Goal: Task Accomplishment & Management: Manage account settings

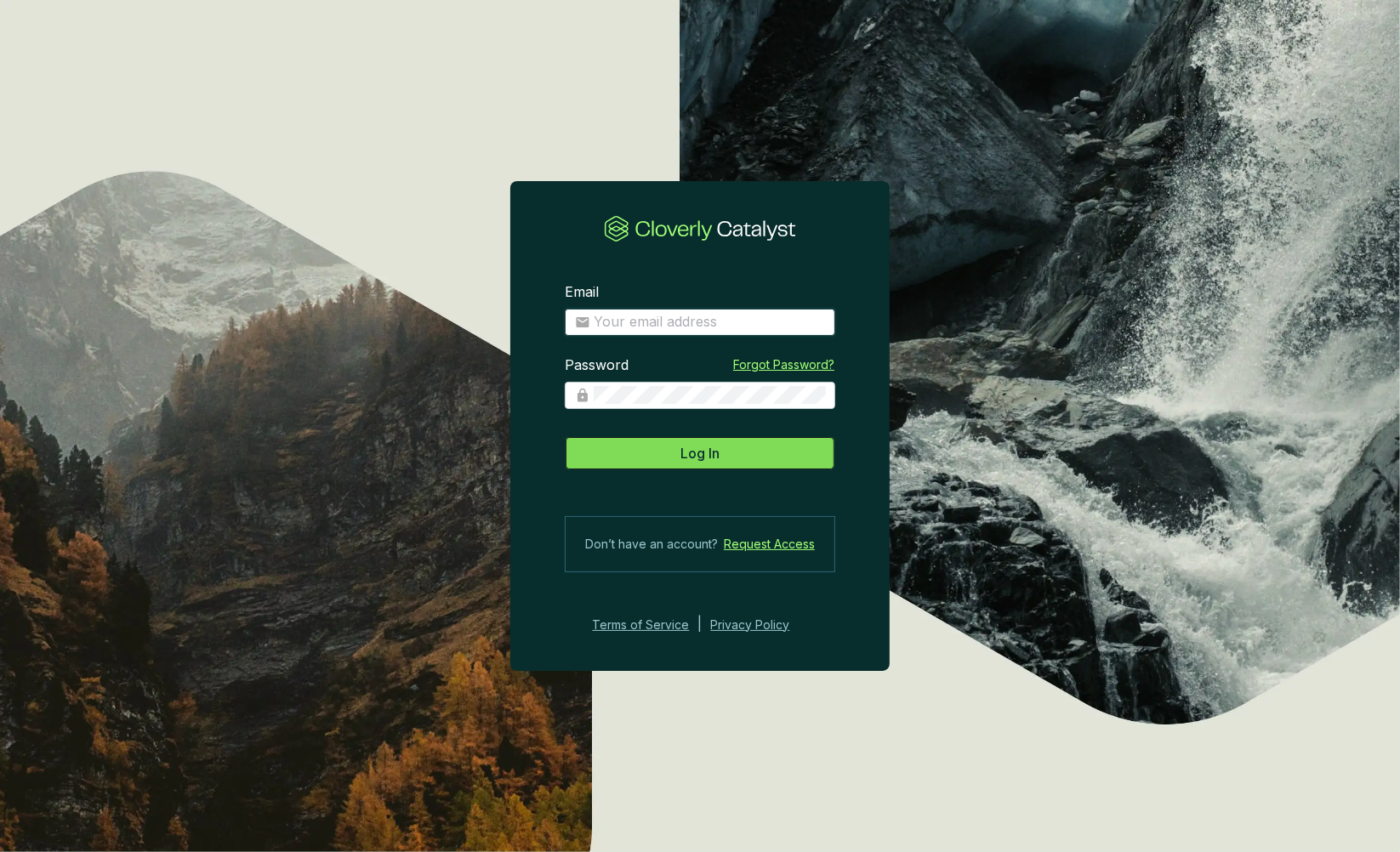
type input "[PERSON_NAME][EMAIL_ADDRESS][PERSON_NAME][DOMAIN_NAME]"
click at [666, 455] on button "Log In" at bounding box center [700, 453] width 270 height 34
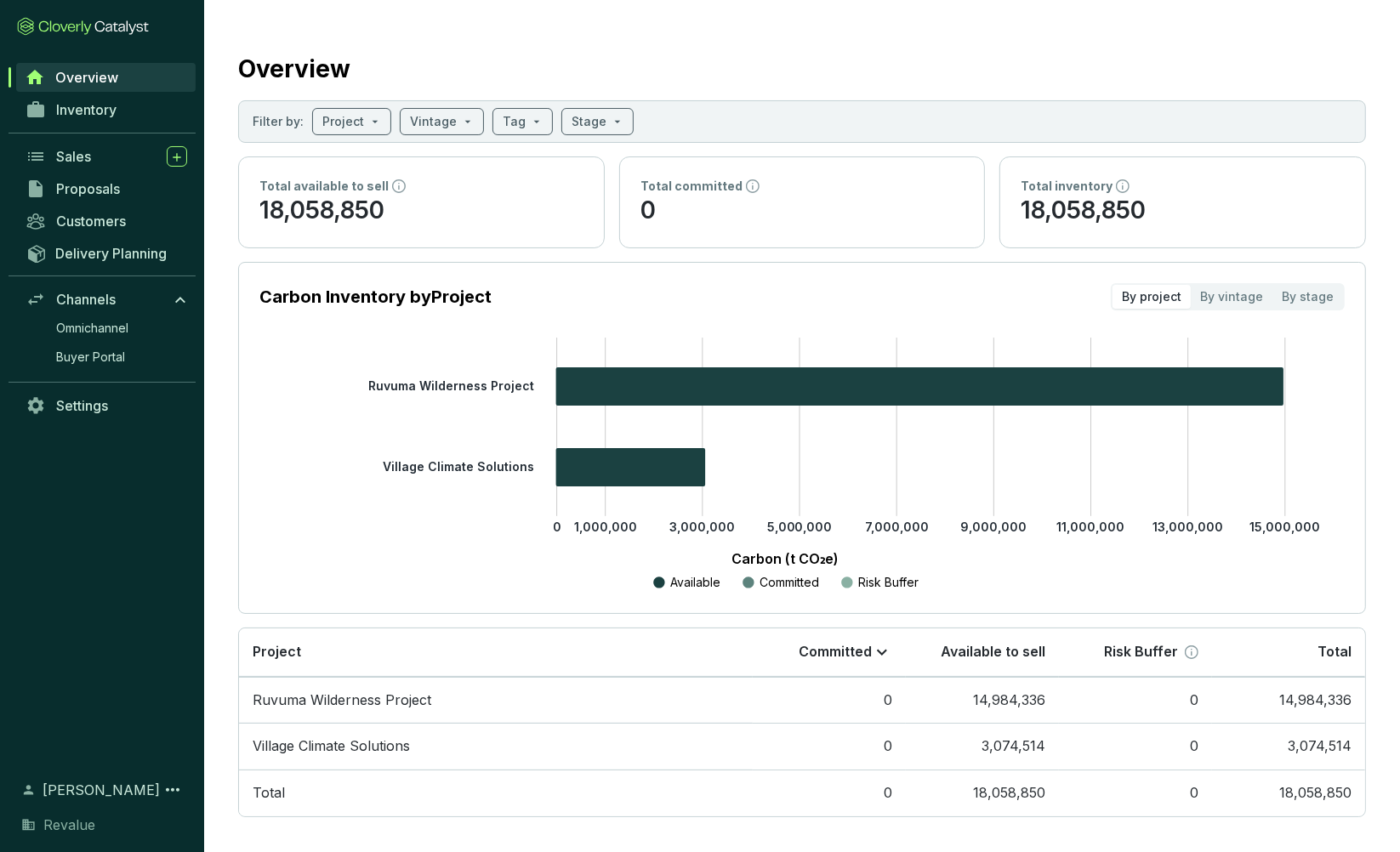
click at [391, 596] on section "Carbon Inventory by Project By project By vintage By stage 0 1,000,000 3,000,00…" at bounding box center [802, 437] width 1128 height 351
click at [108, 106] on span "Inventory" at bounding box center [86, 110] width 60 height 17
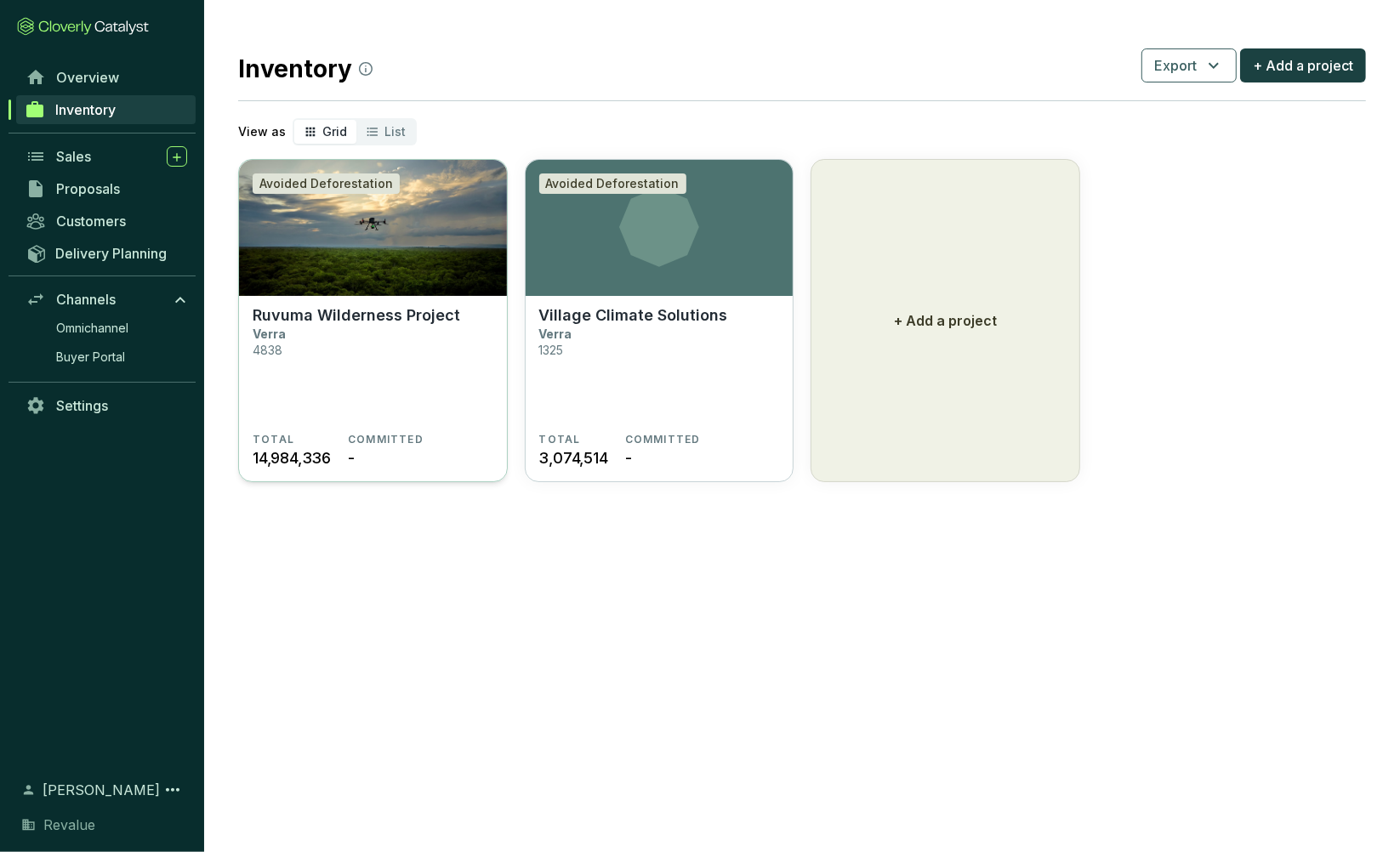
click at [398, 333] on section "Ruvuma Wilderness Project Verra 4838" at bounding box center [372, 368] width 241 height 127
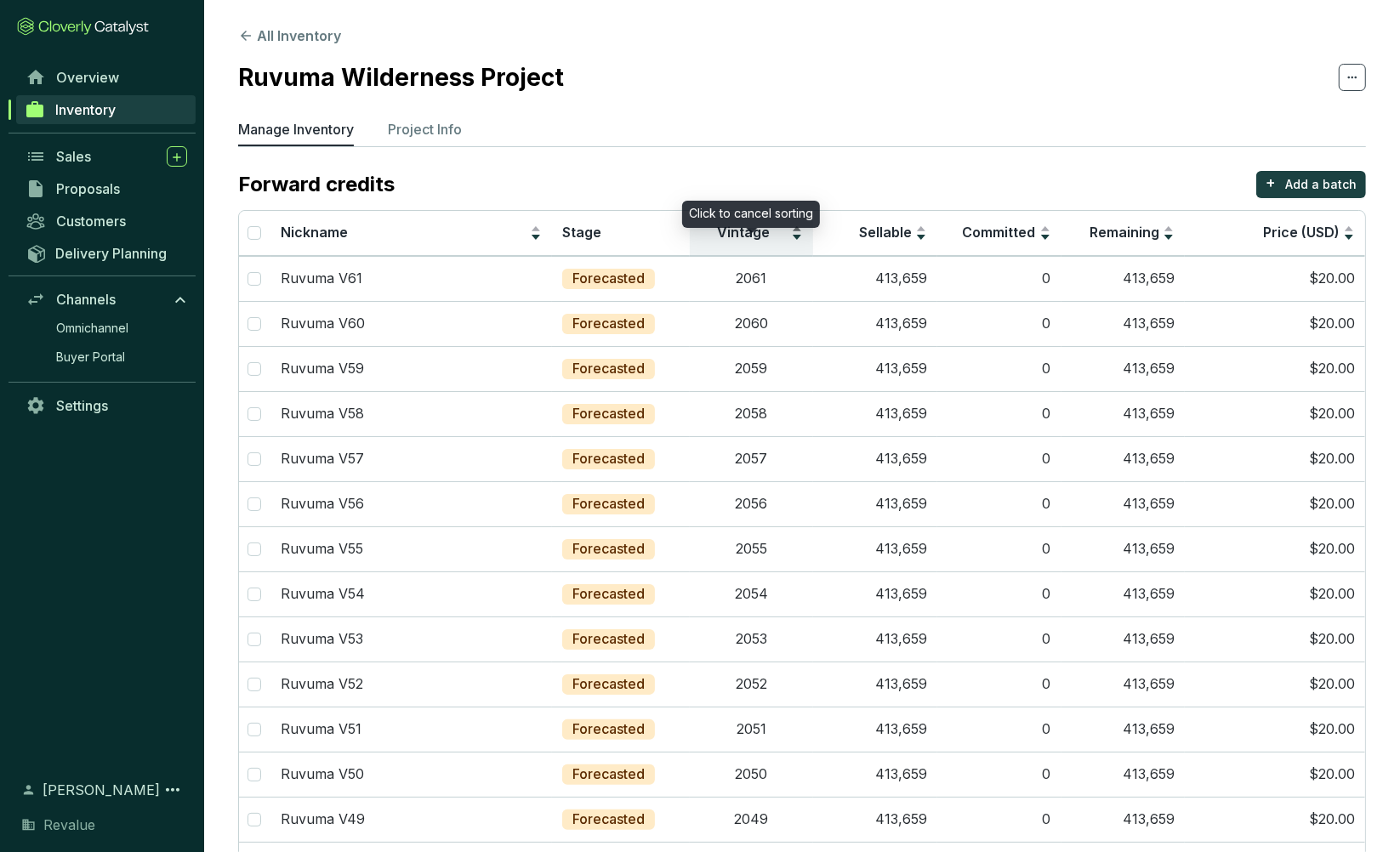
click at [798, 226] on div "Vintage" at bounding box center [751, 233] width 104 height 21
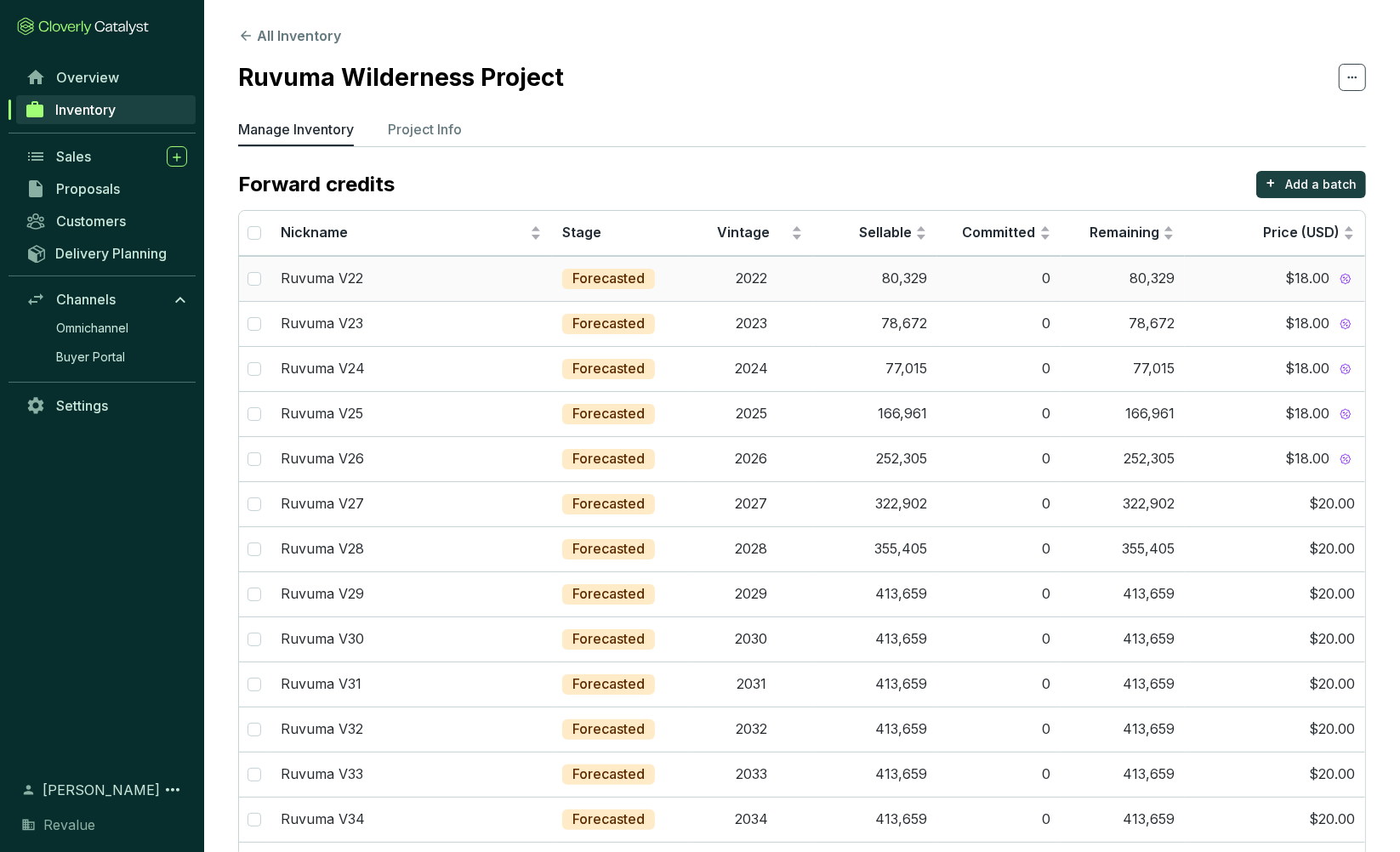
click at [262, 278] on td at bounding box center [255, 278] width 32 height 45
click at [253, 229] on input "Select all" at bounding box center [254, 232] width 14 height 14
checkbox input "true"
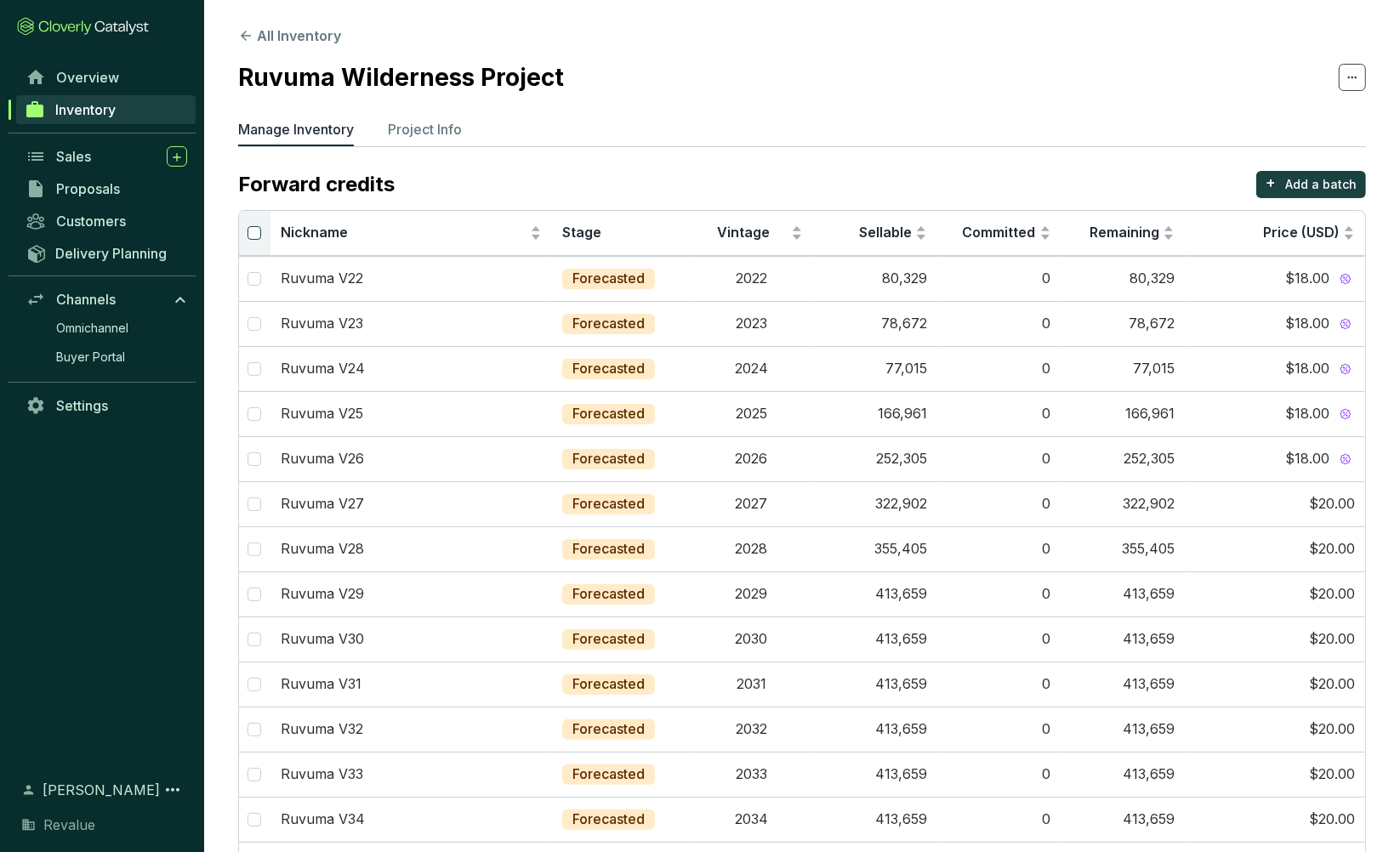
checkbox input "true"
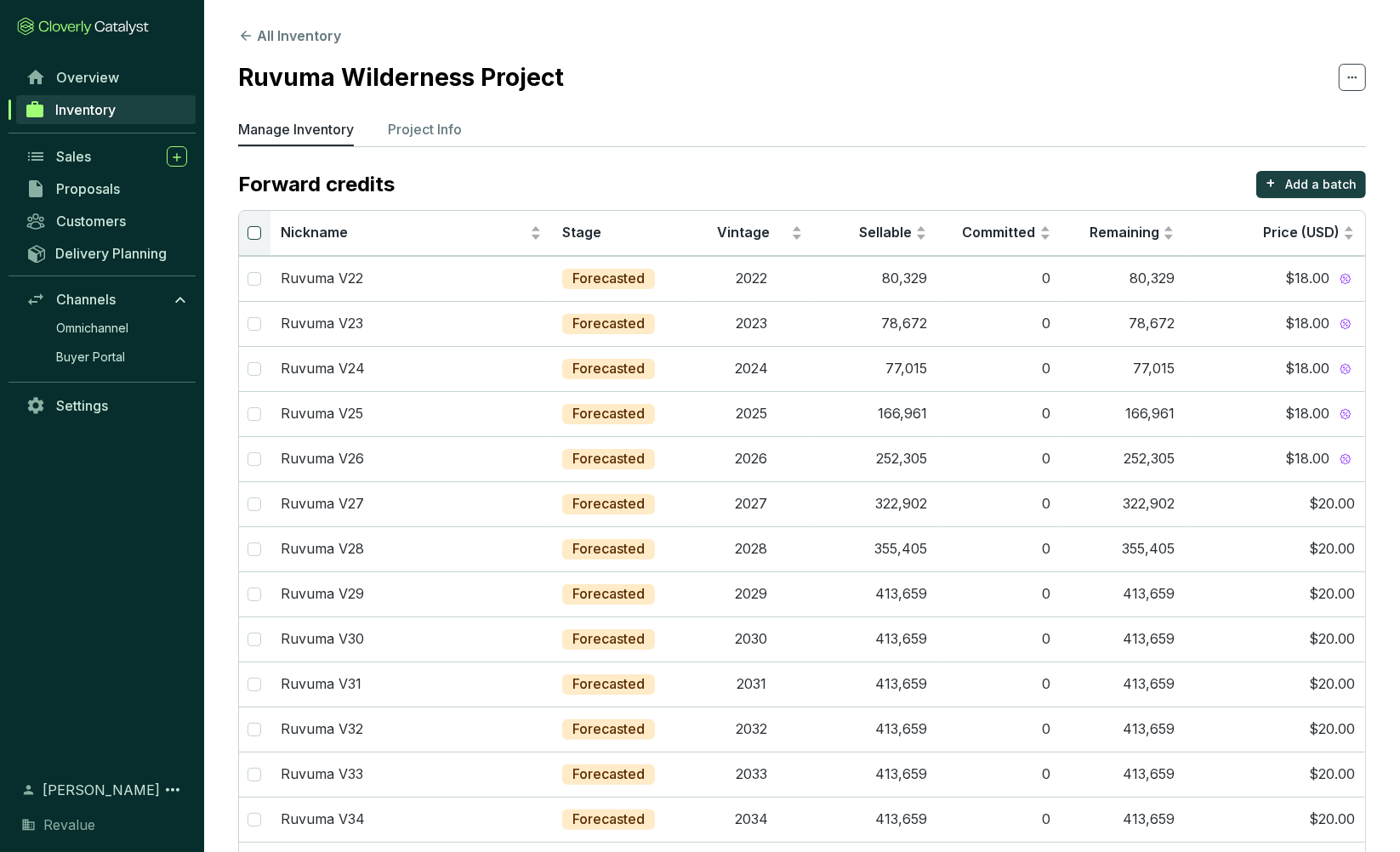
checkbox input "true"
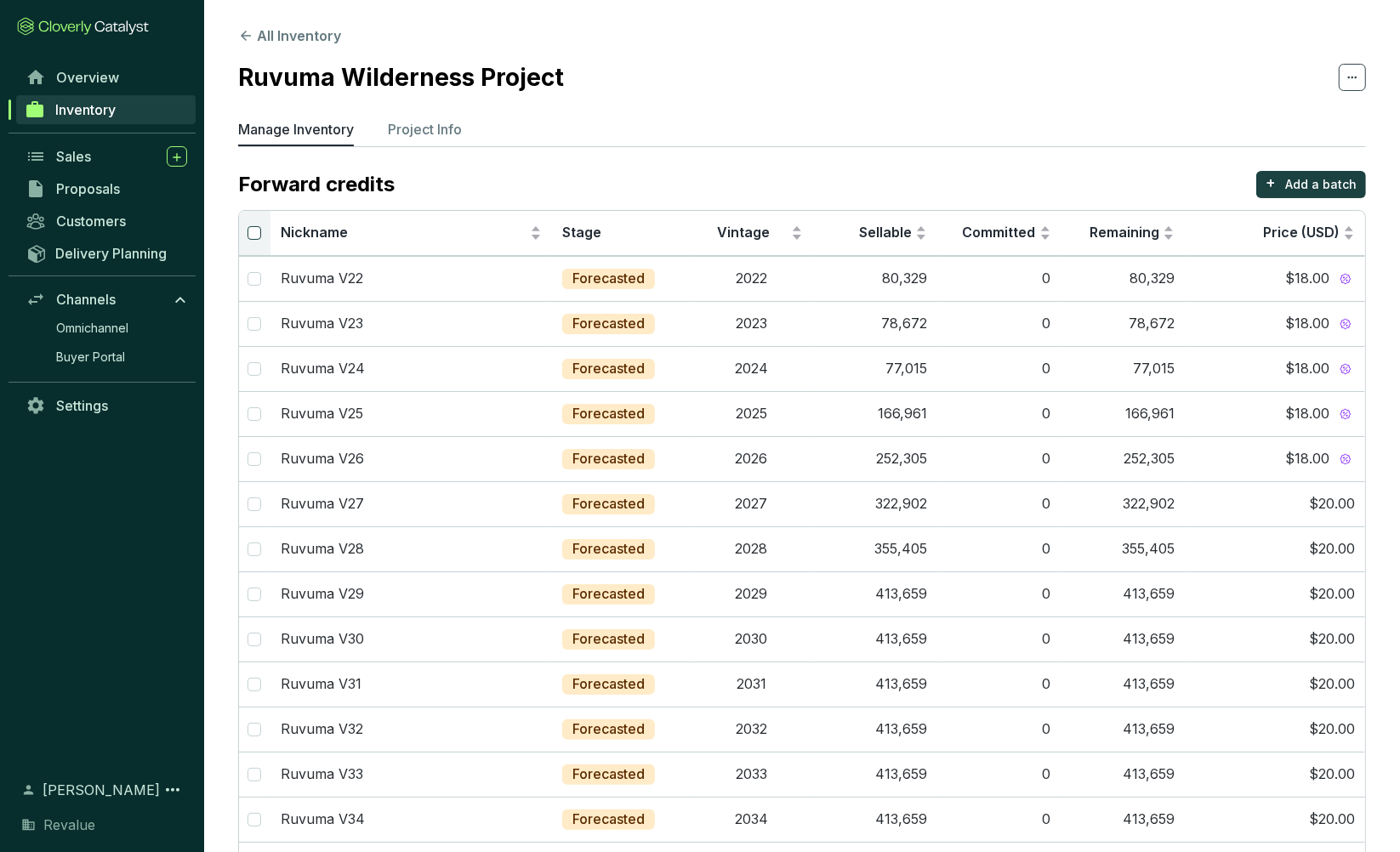
checkbox input "true"
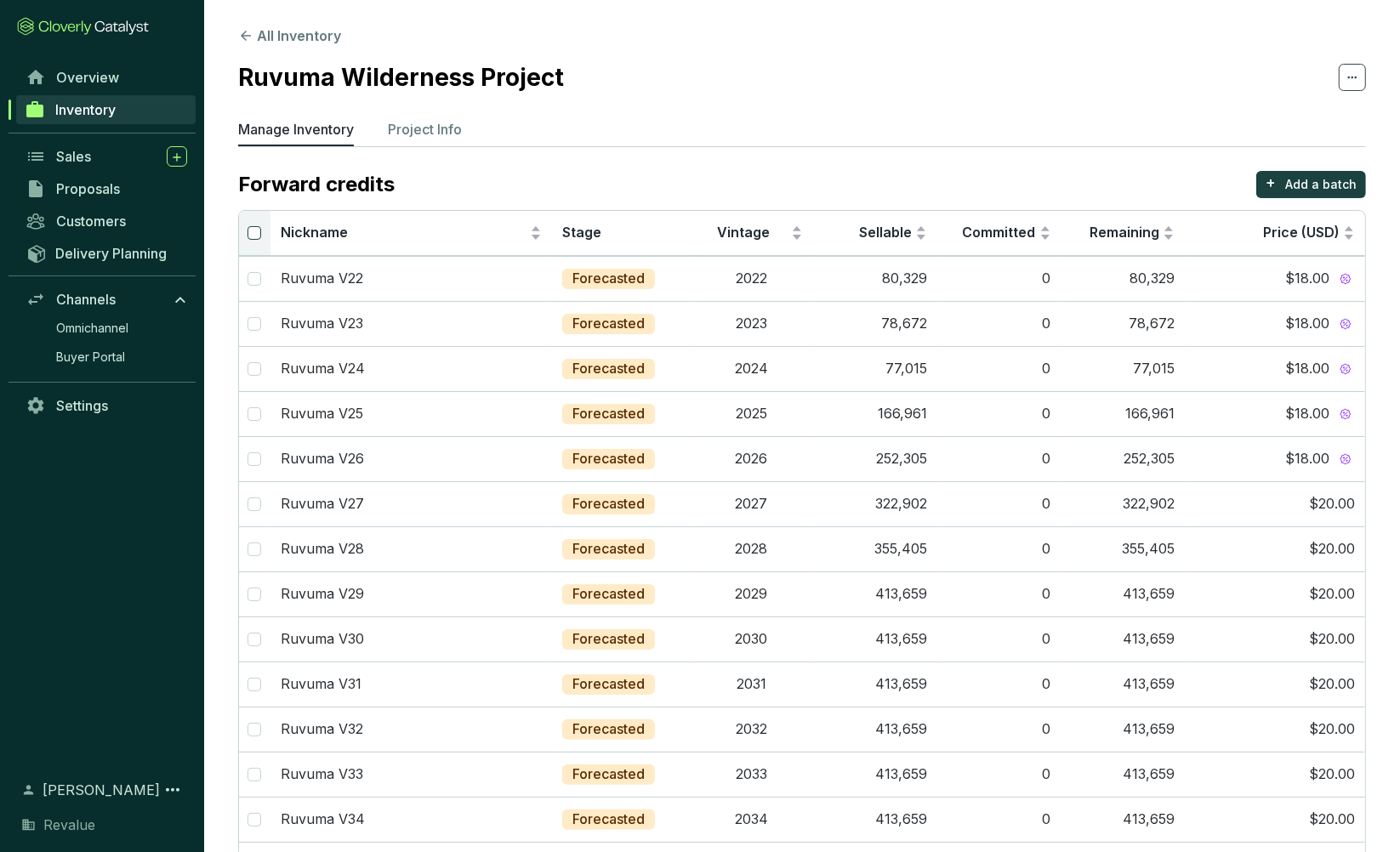
checkbox input "true"
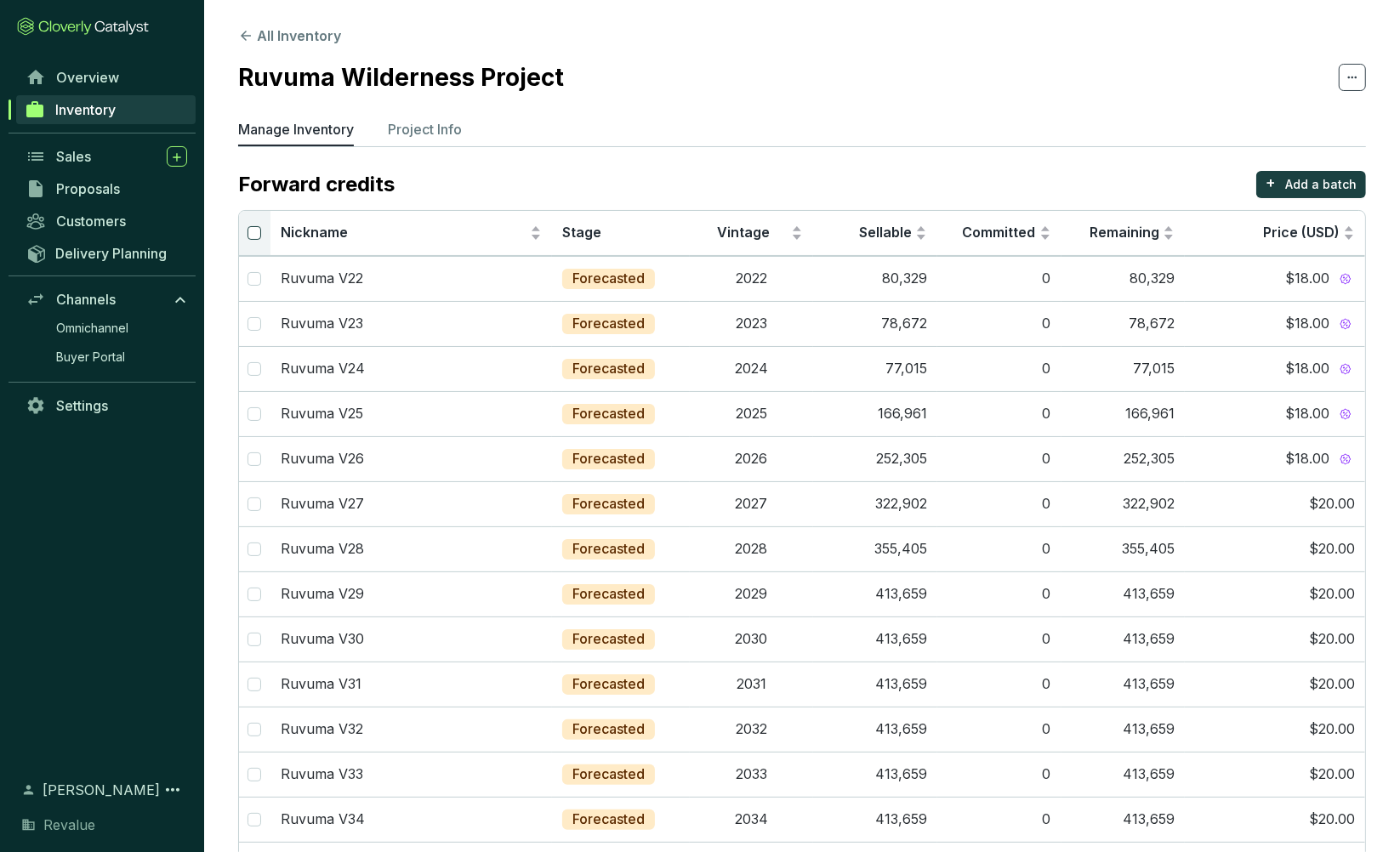
checkbox input "true"
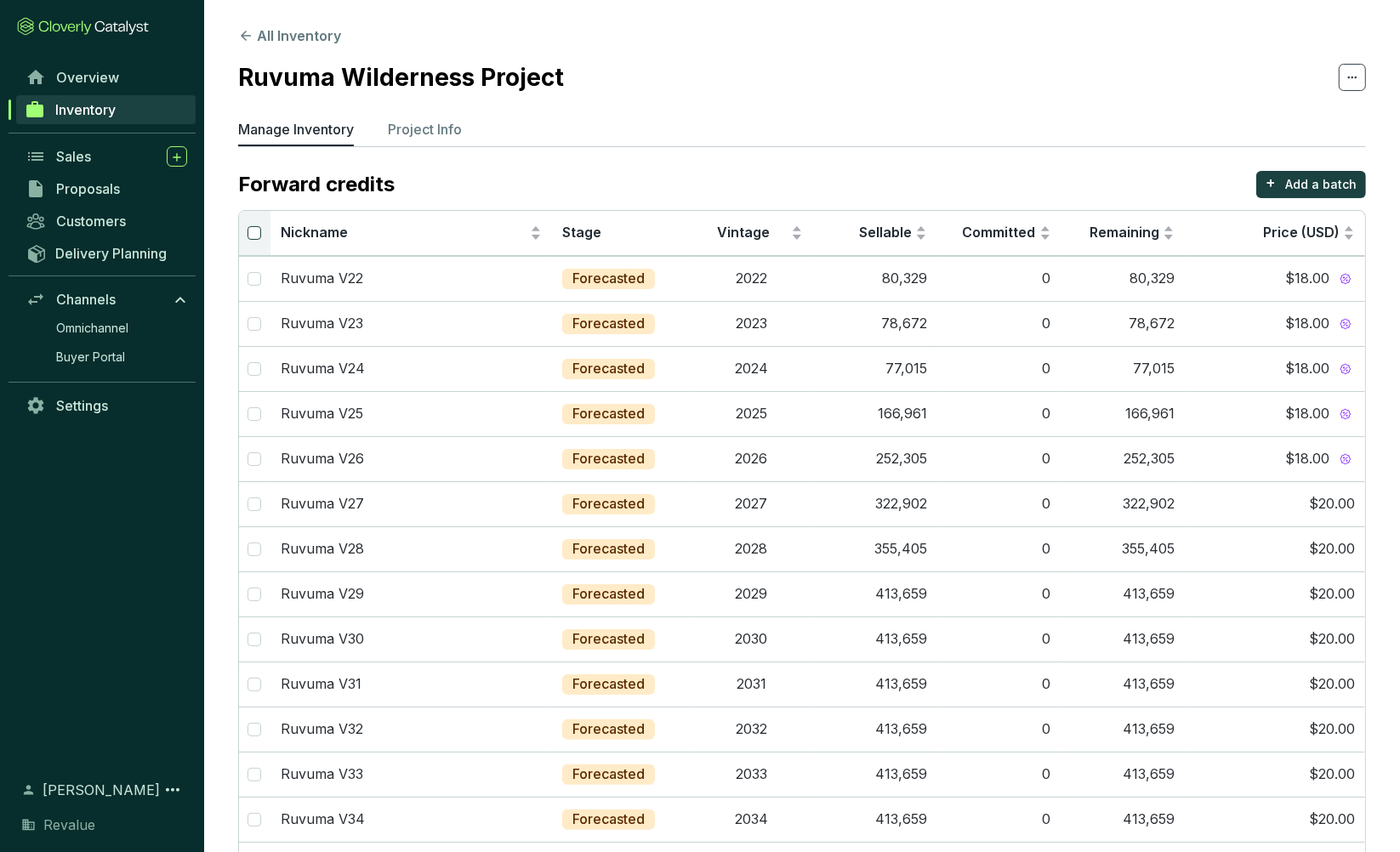
checkbox input "true"
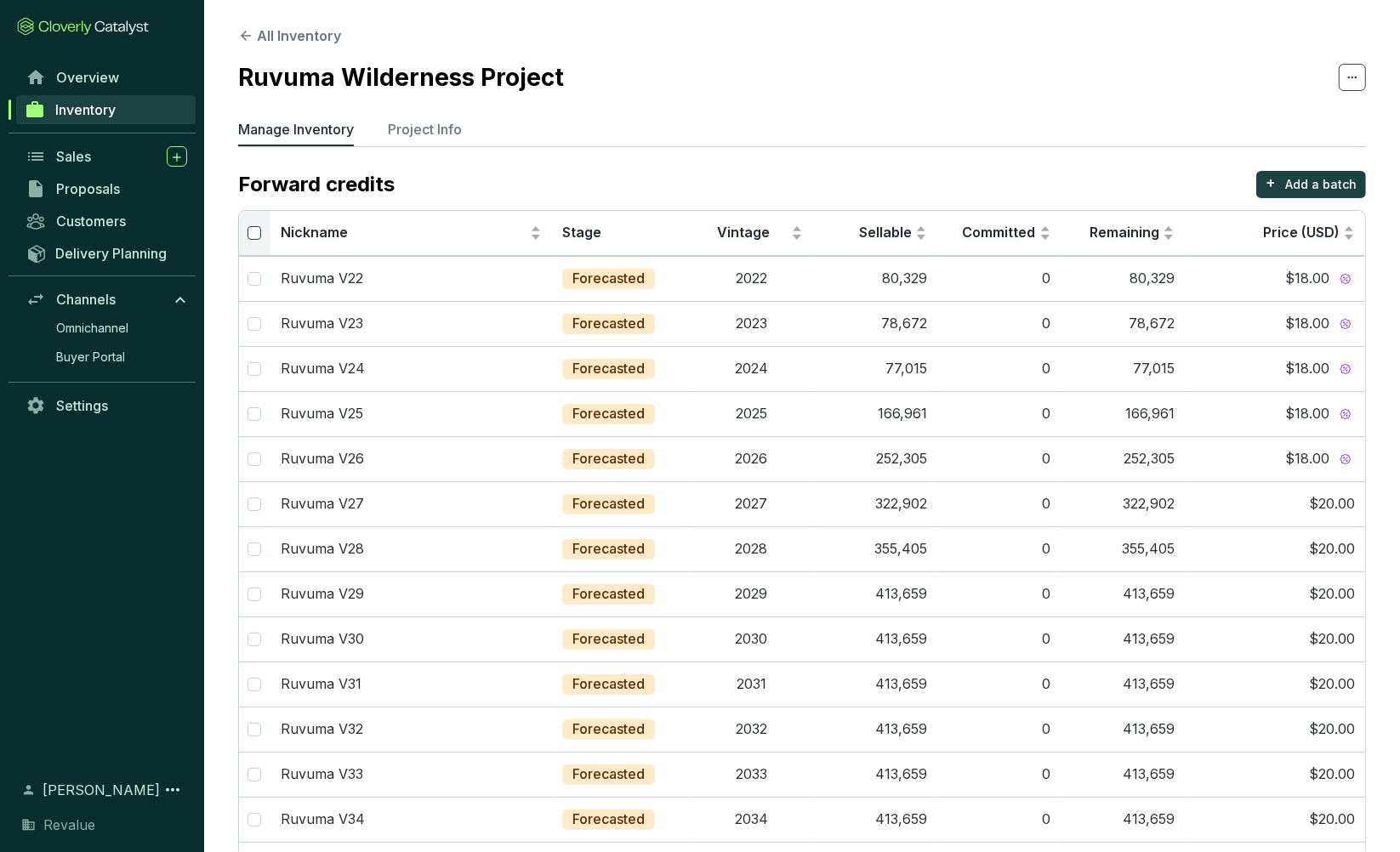
checkbox input "true"
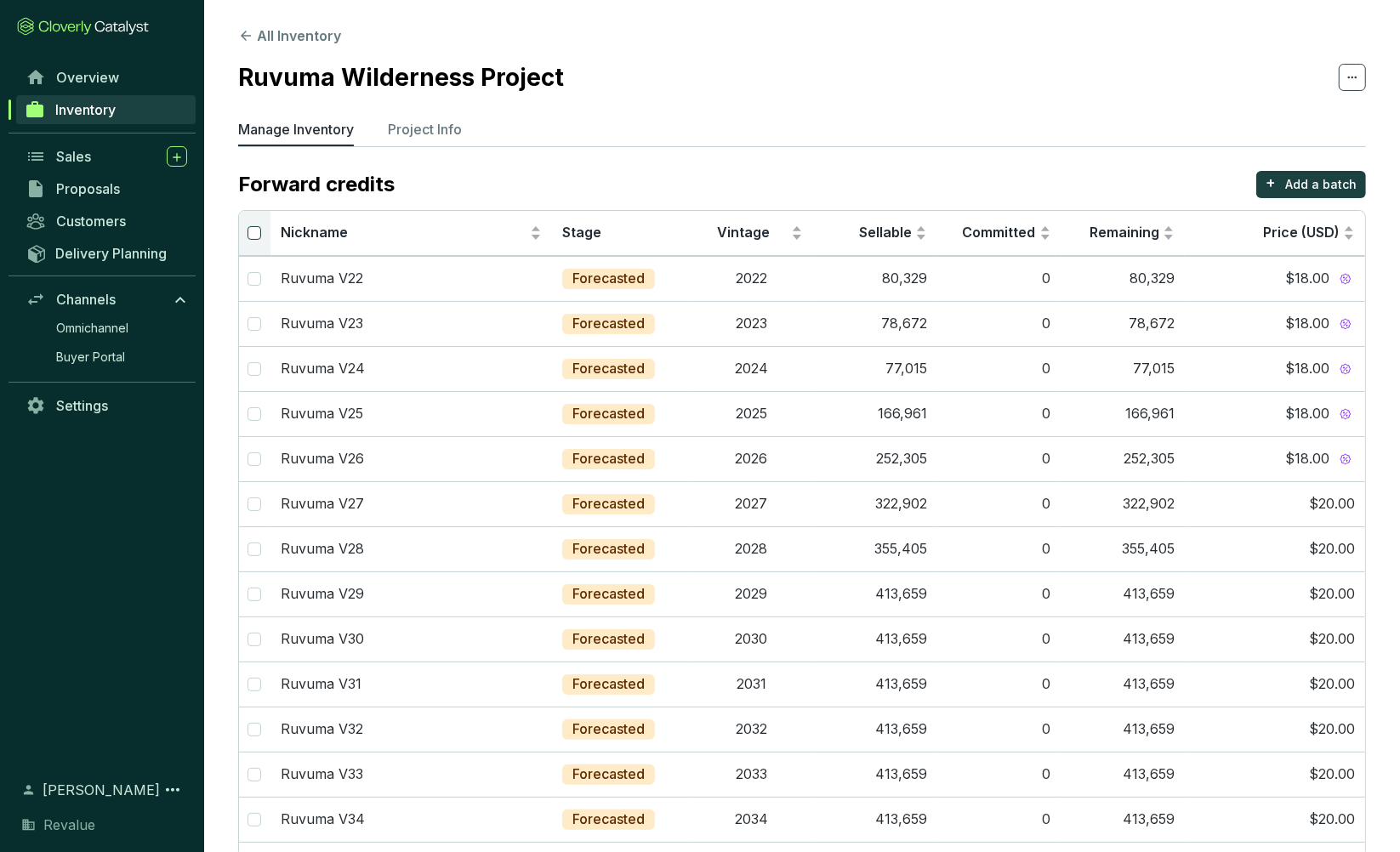
checkbox input "true"
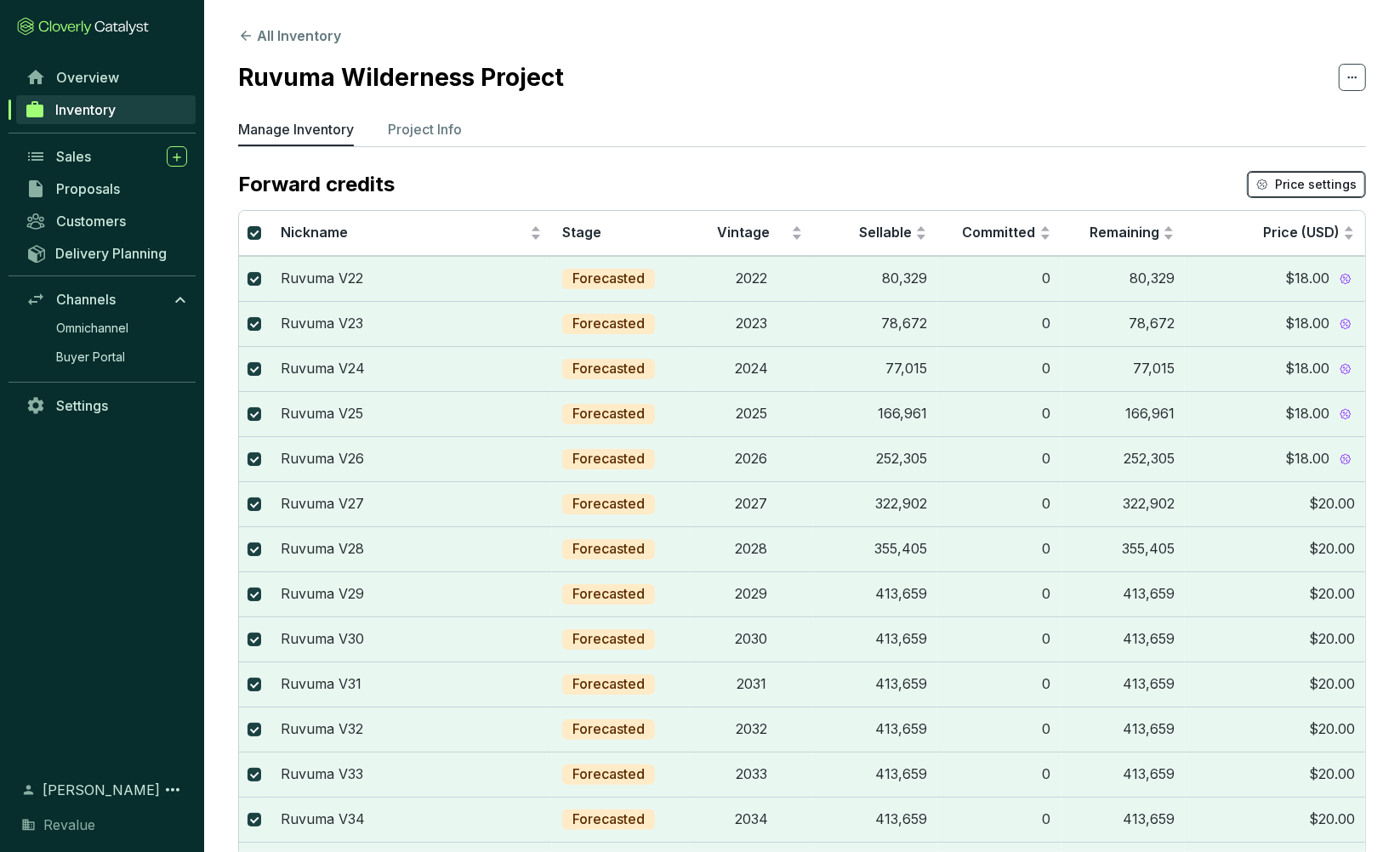
click at [1330, 187] on span "Price settings" at bounding box center [1315, 185] width 82 height 17
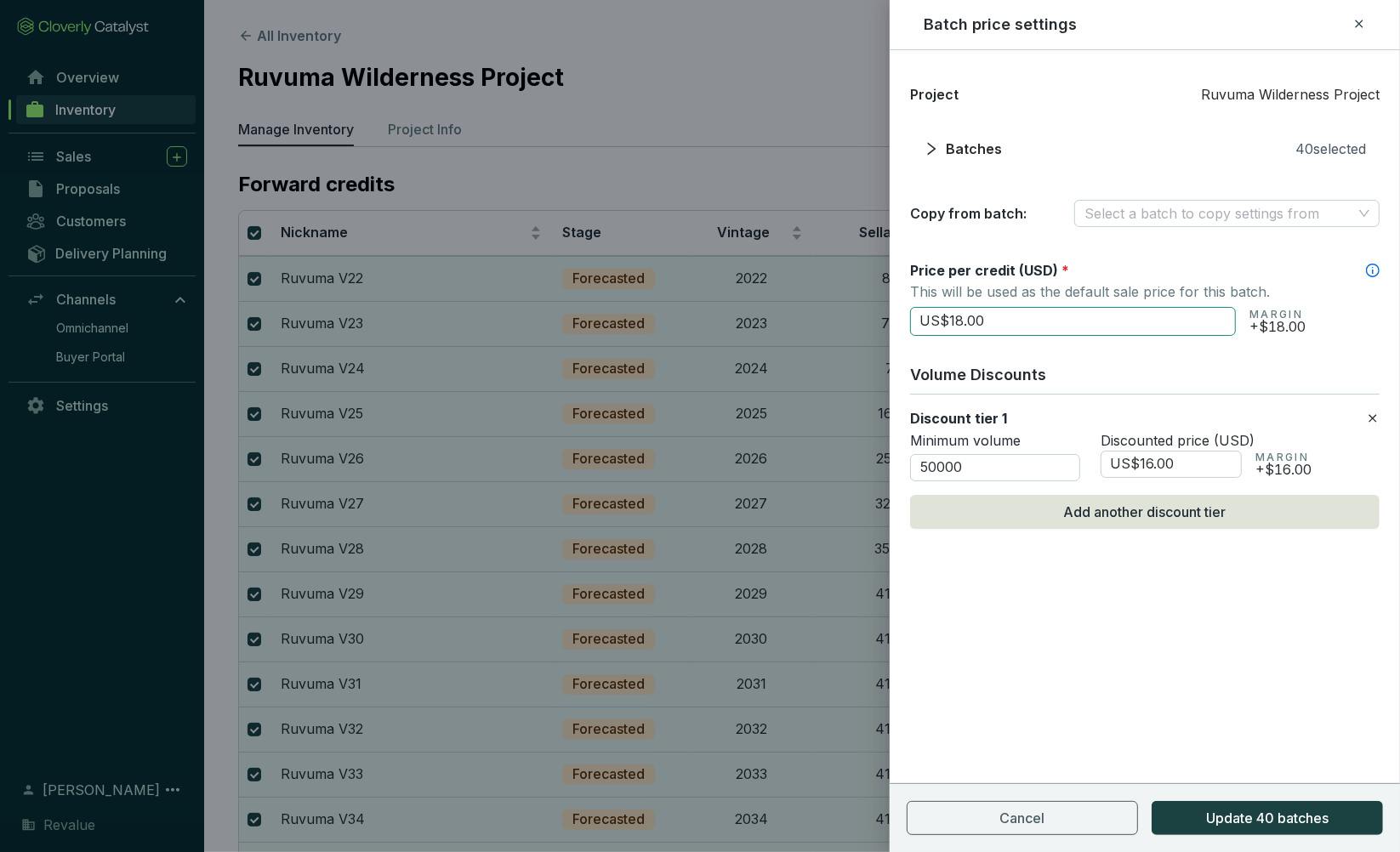
click at [1054, 325] on input "US$18.00" at bounding box center [1072, 321] width 325 height 29
drag, startPoint x: 1054, startPoint y: 325, endPoint x: 878, endPoint y: 325, distance: 176.0
click at [878, 325] on div "Batch price settings Project Ruvuma Wilderness Project Batches 40 selected Copy…" at bounding box center [700, 426] width 1400 height 852
type input "US$20.00"
click at [1185, 465] on input "US$16.00" at bounding box center [1170, 464] width 142 height 27
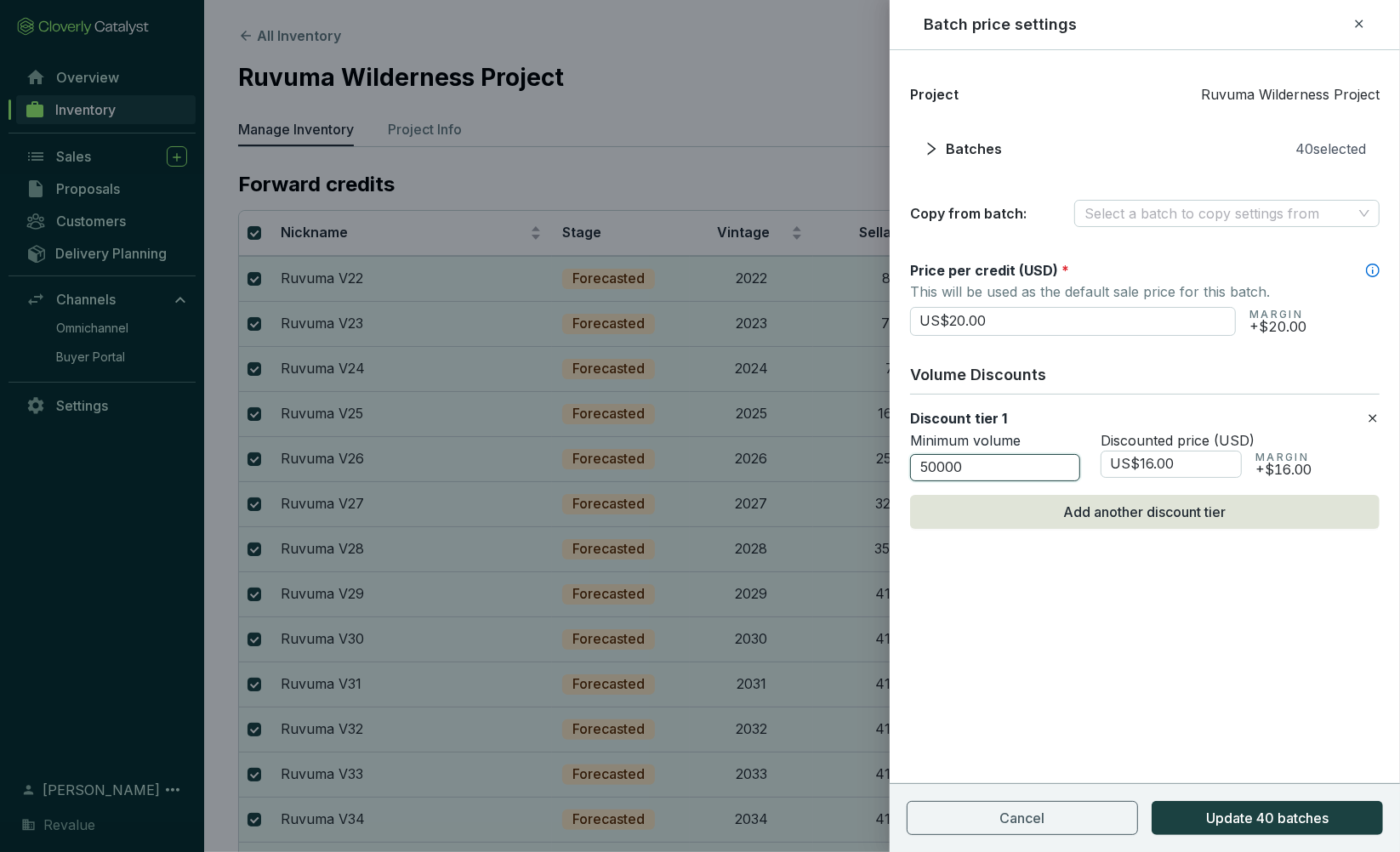
click at [988, 469] on input "50000" at bounding box center [994, 467] width 170 height 27
click at [935, 469] on input "50000" at bounding box center [994, 467] width 170 height 27
type input "100000"
click at [1150, 465] on input "US$16.00" at bounding box center [1170, 464] width 142 height 27
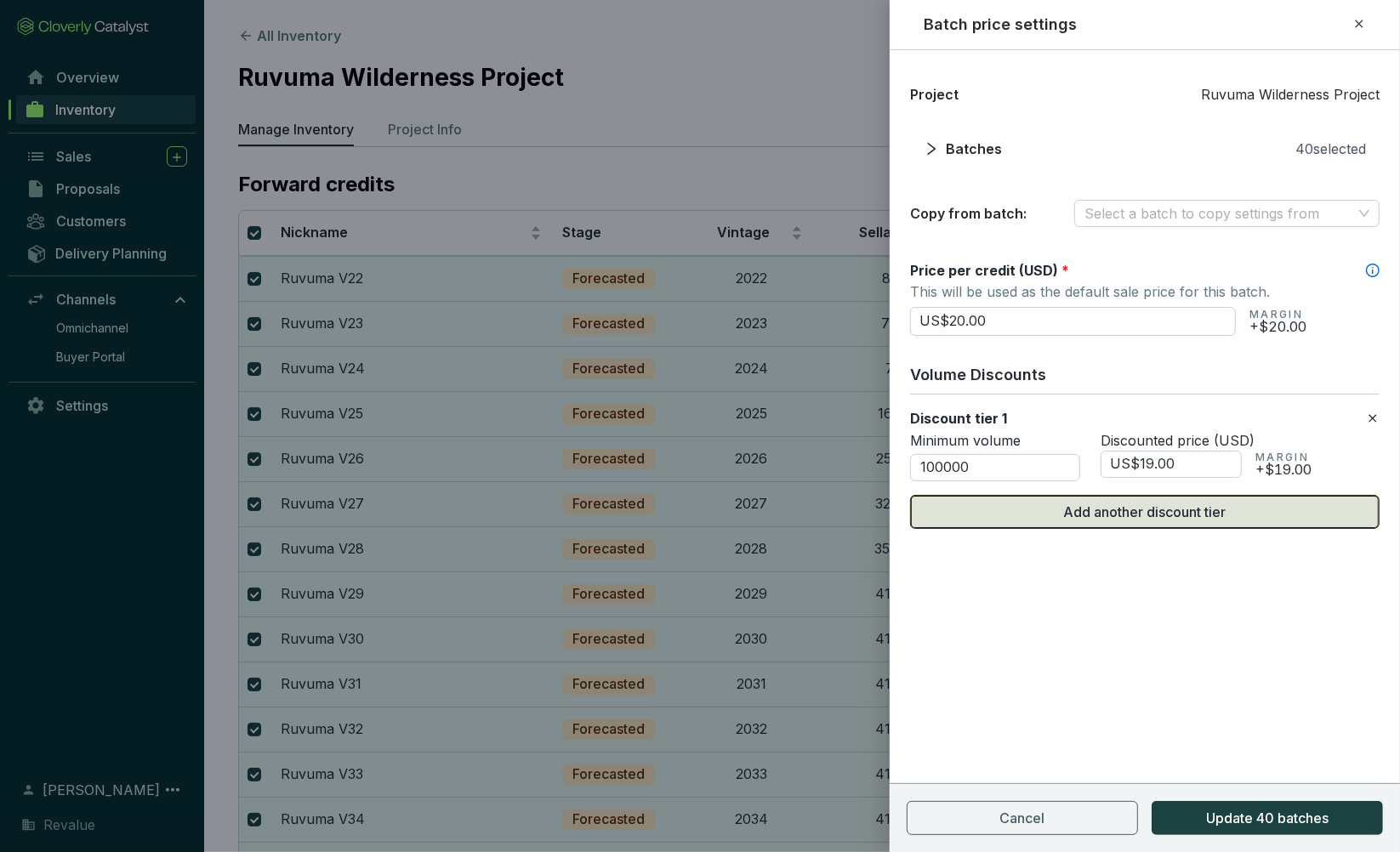
type input "US$19.00"
click at [1182, 519] on span "Add another discount tier" at bounding box center [1144, 512] width 162 height 21
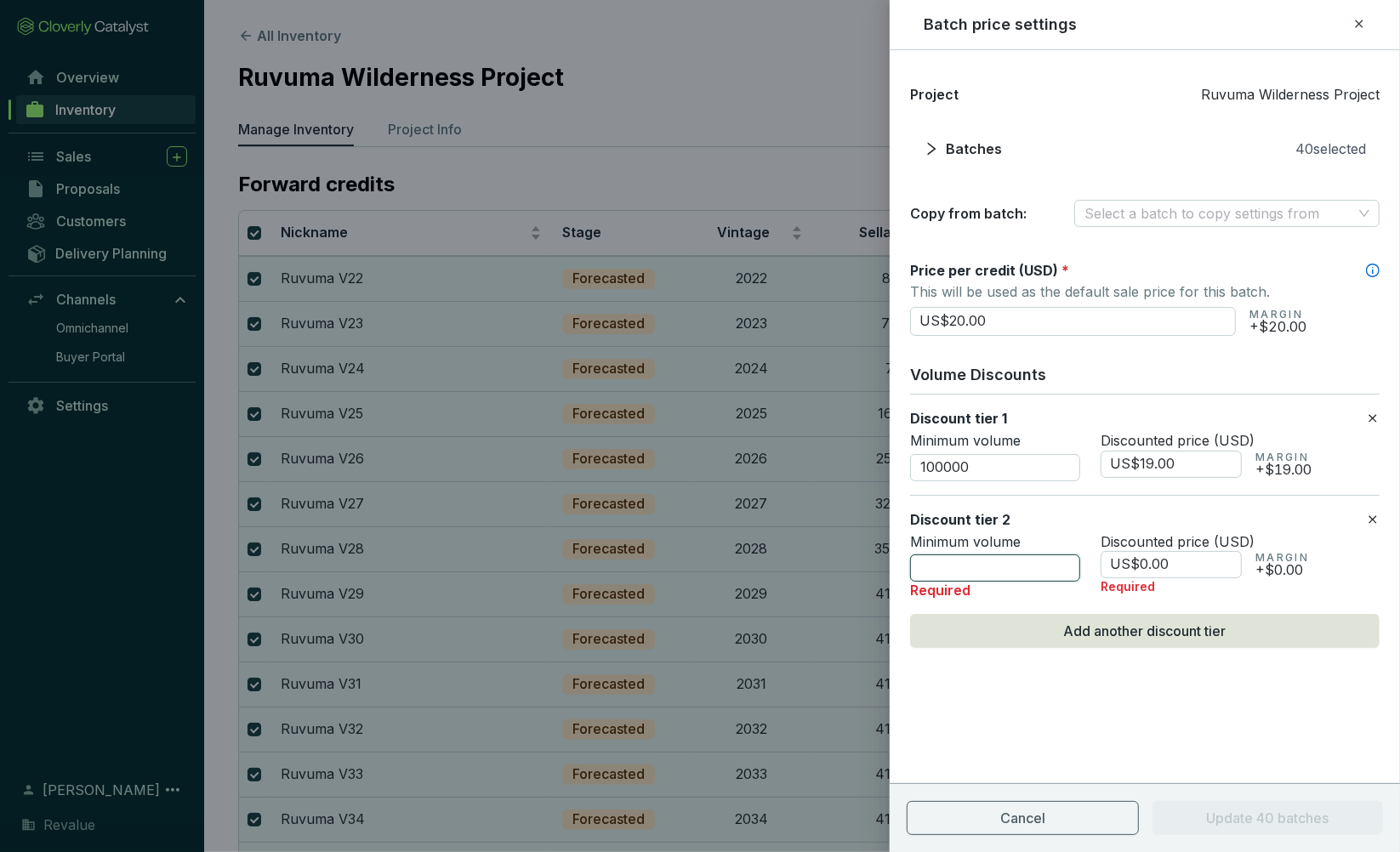
click at [970, 561] on input "number" at bounding box center [994, 567] width 170 height 27
type input "300000"
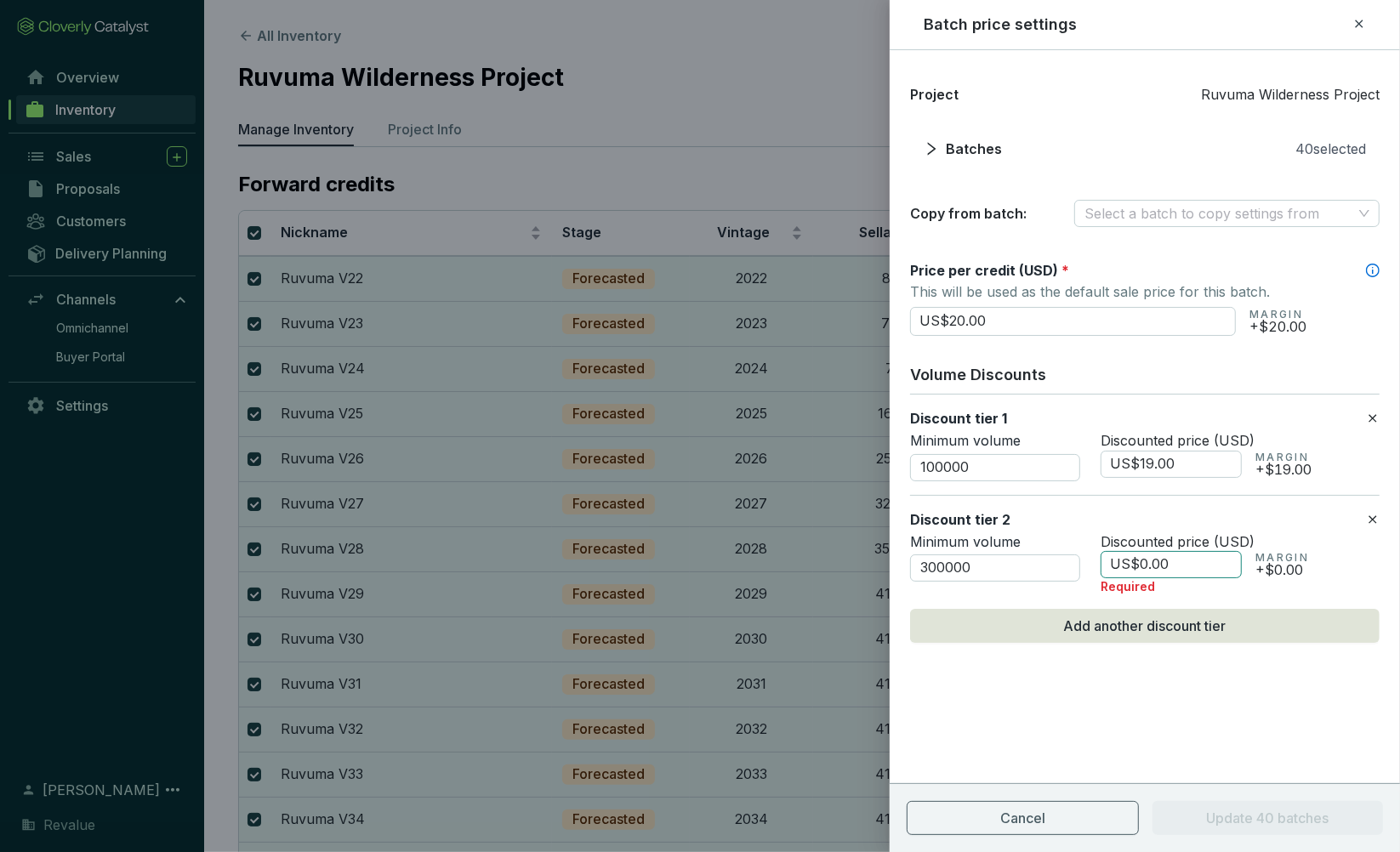
click at [1150, 571] on input "US$0.00" at bounding box center [1170, 564] width 142 height 27
type input "US$8"
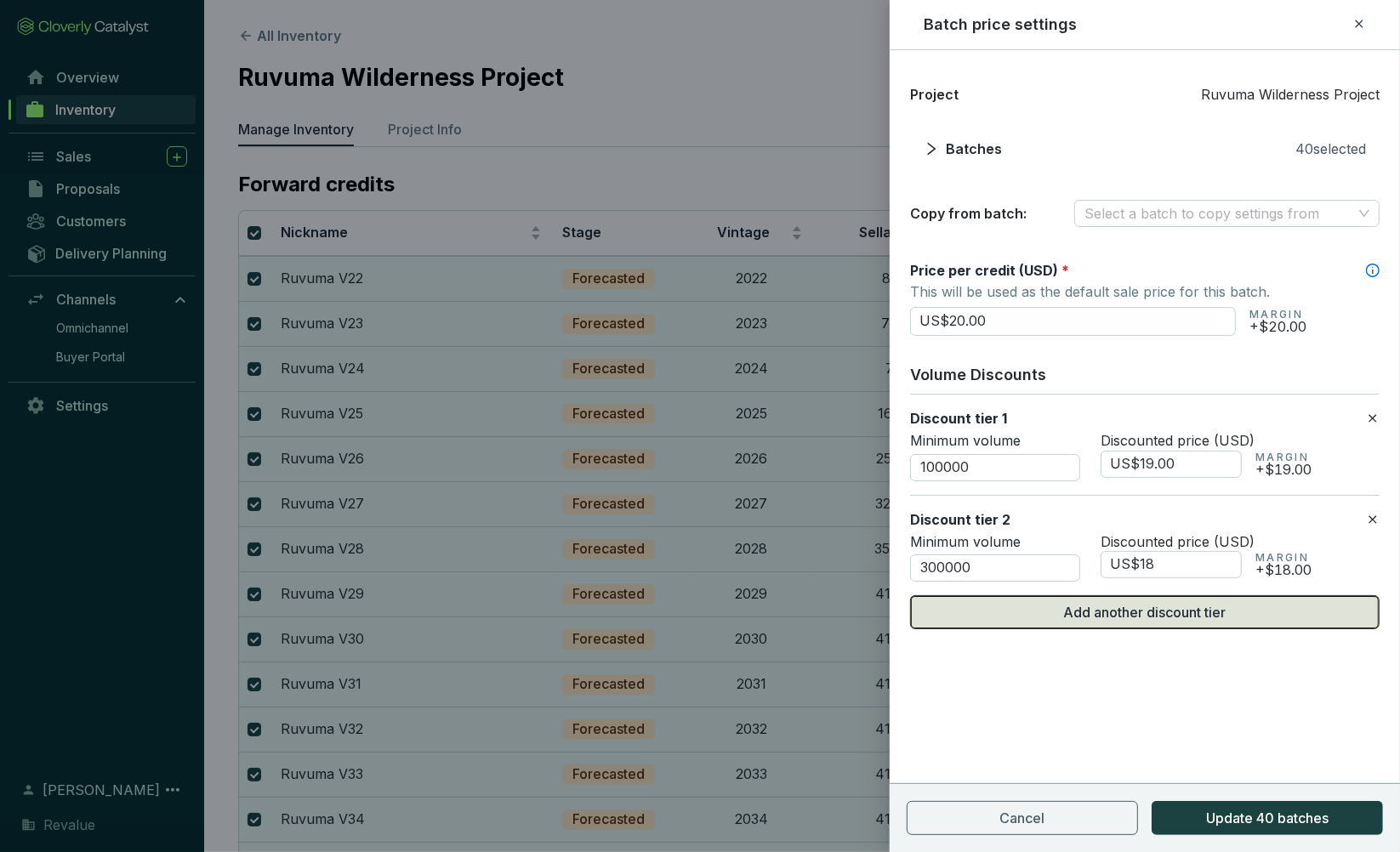
type input "US$18.00"
click at [1073, 620] on span "Add another discount tier" at bounding box center [1144, 612] width 162 height 21
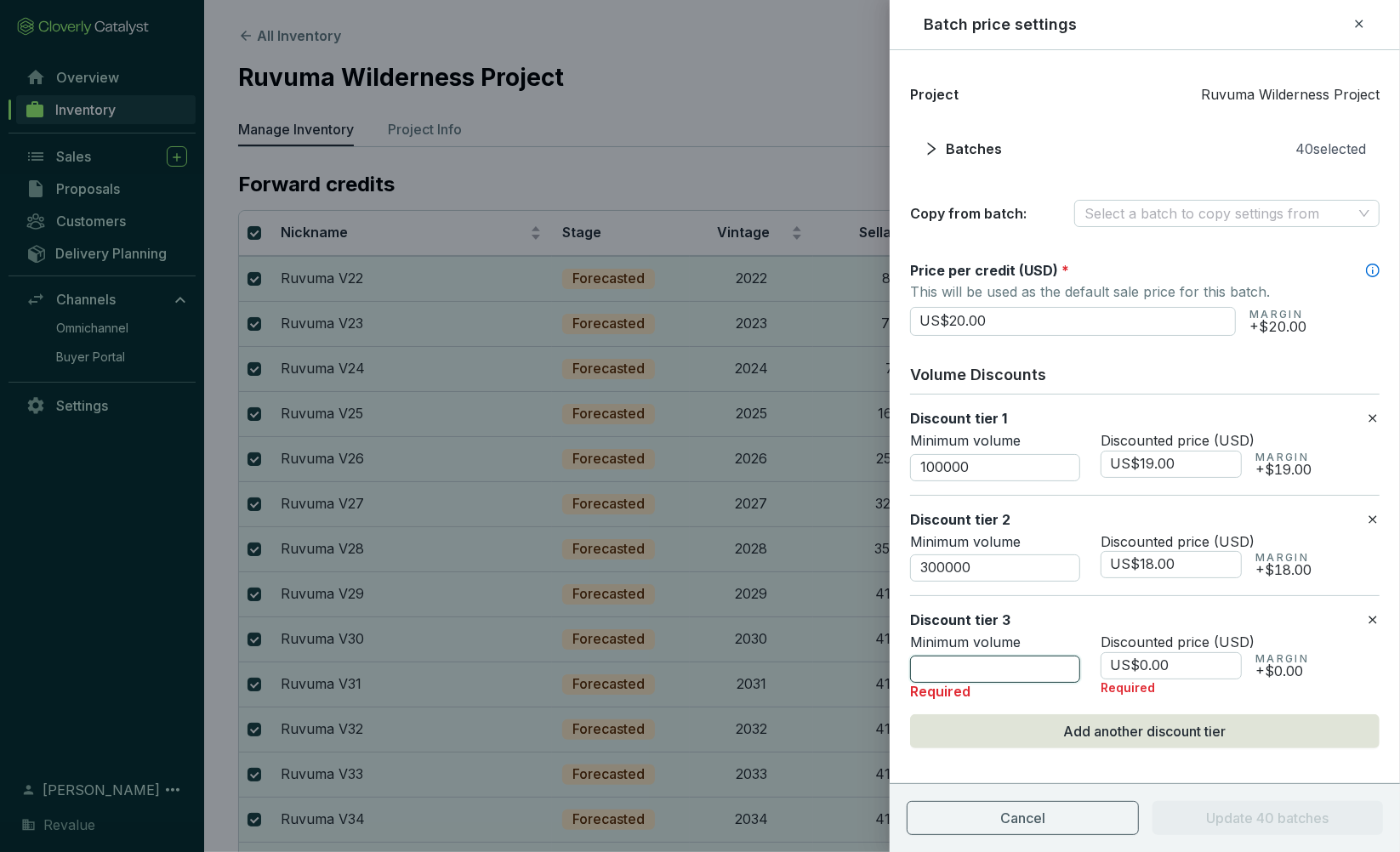
click at [1000, 675] on input "number" at bounding box center [994, 668] width 170 height 27
type input "500000"
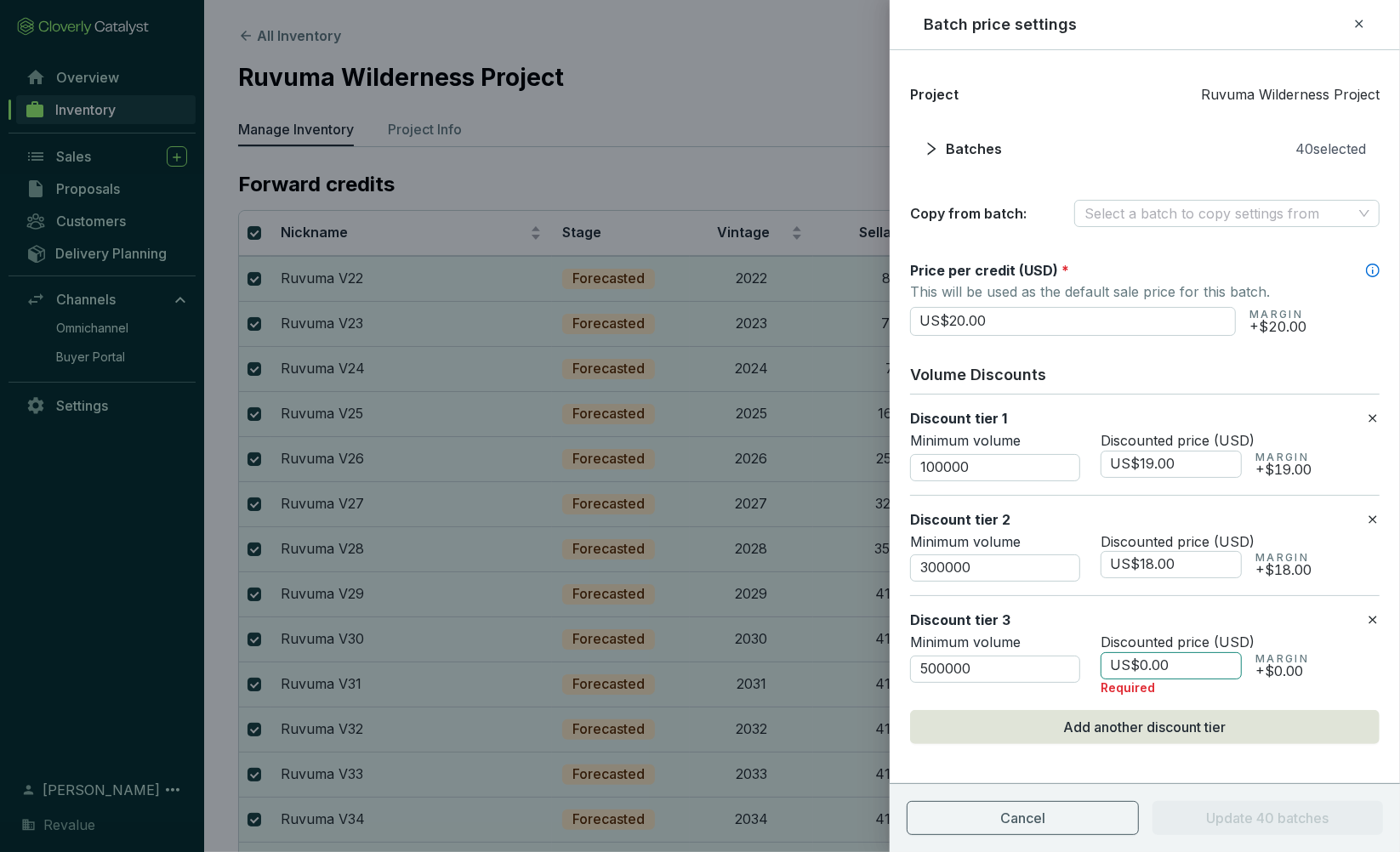
click at [1181, 665] on input "US$0.00" at bounding box center [1170, 665] width 142 height 27
type input "US$0"
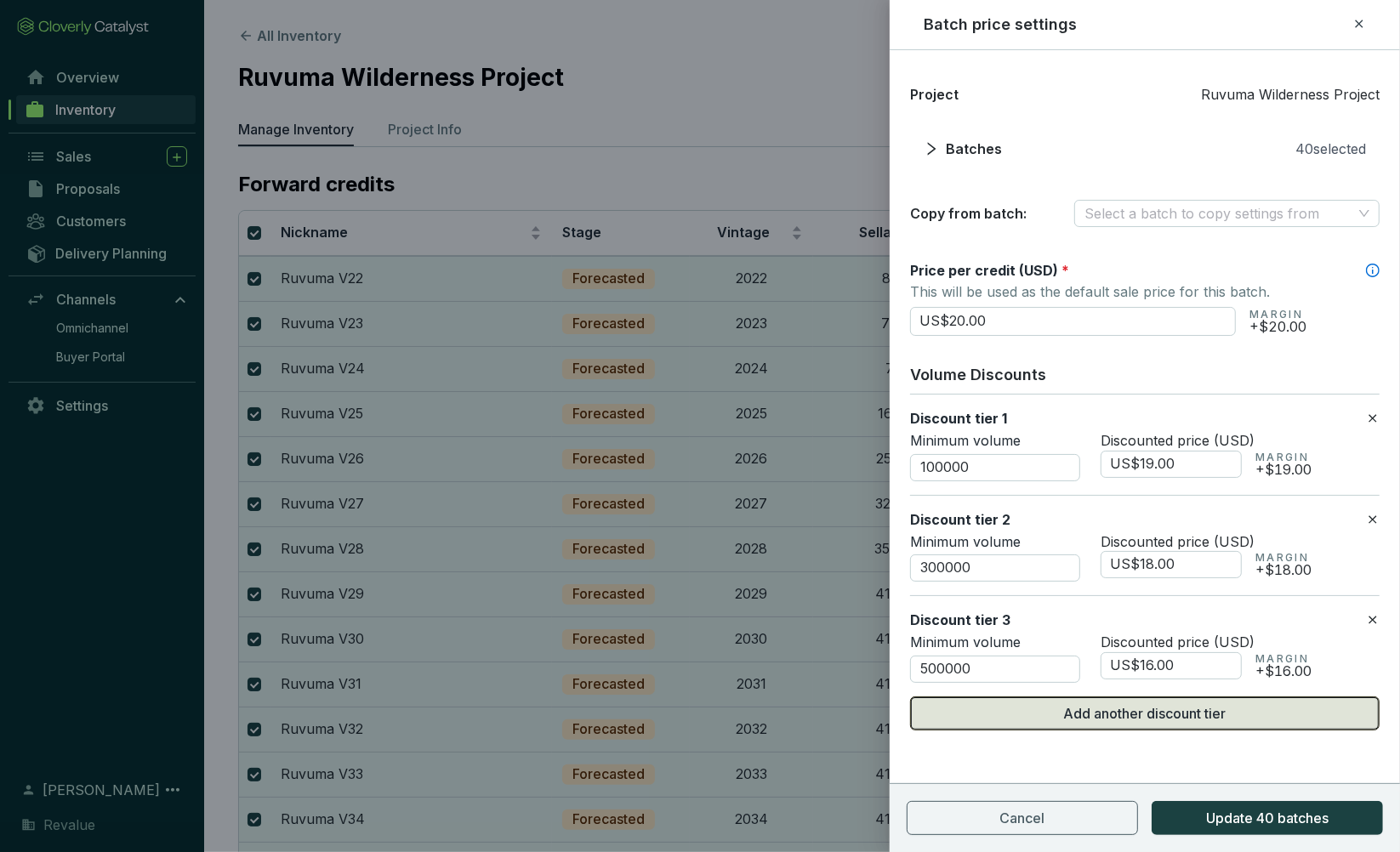
click at [1183, 710] on span "Add another discount tier" at bounding box center [1144, 713] width 162 height 21
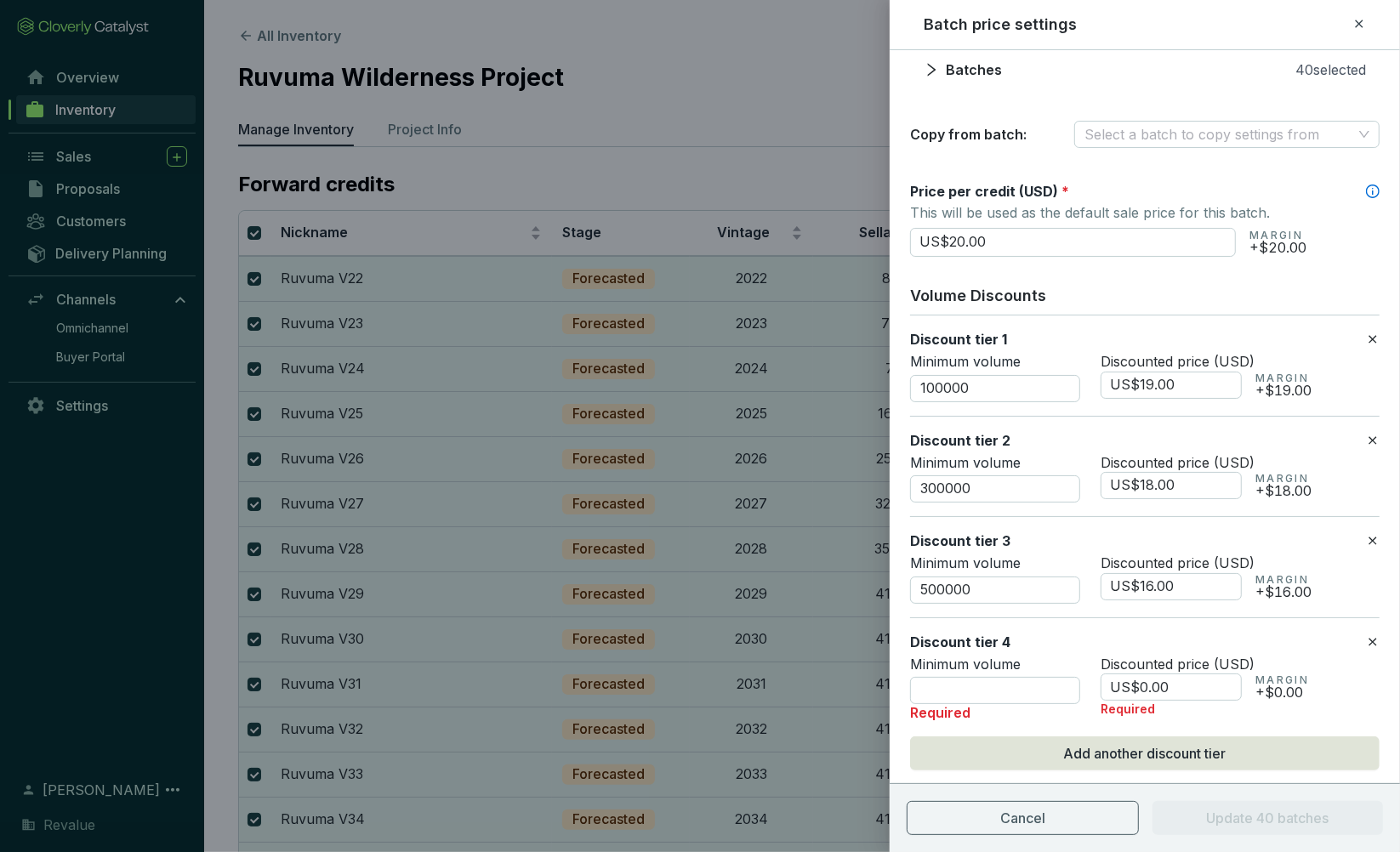
scroll to position [111, 0]
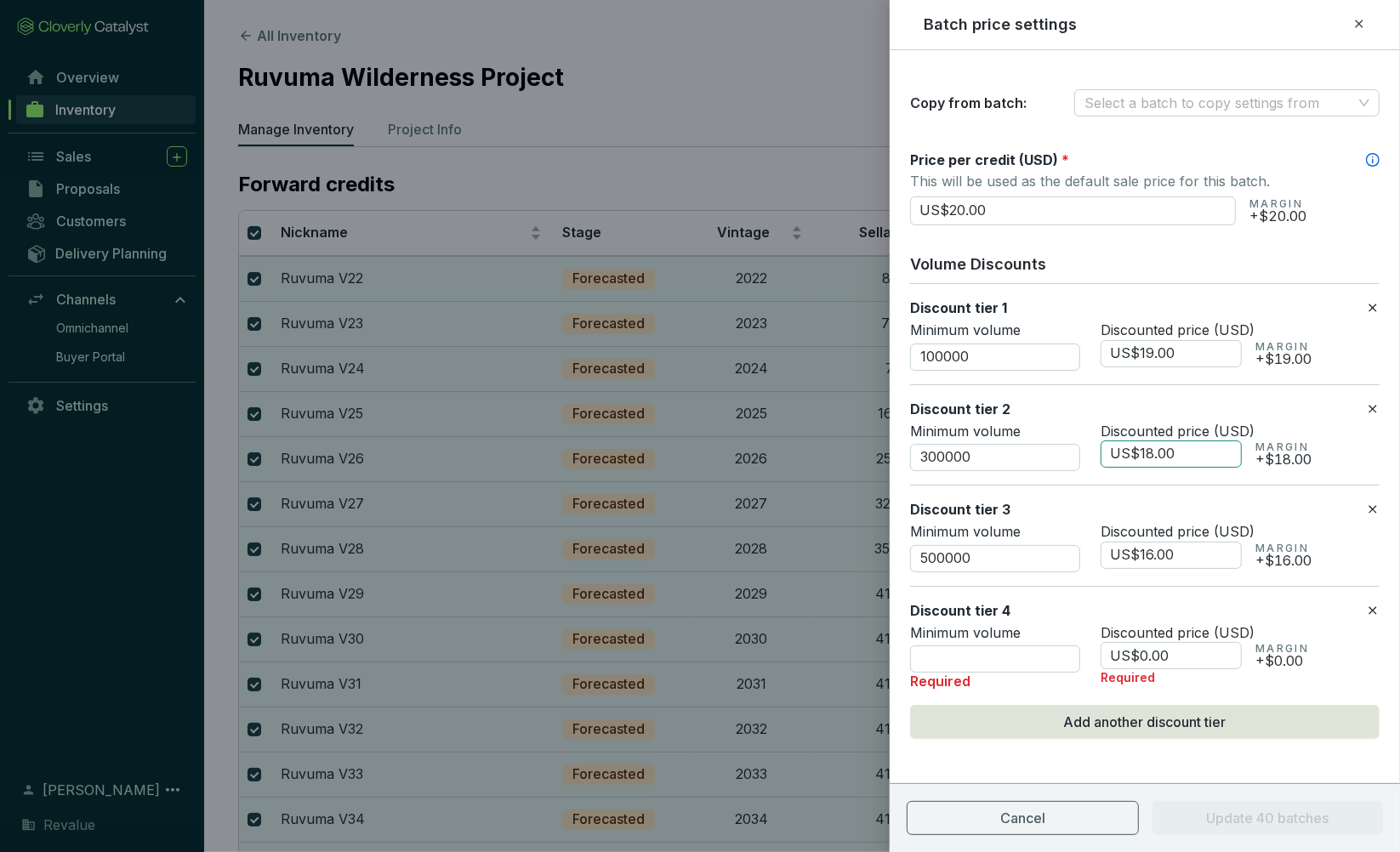
click at [1148, 452] on input "US$18.00" at bounding box center [1170, 454] width 142 height 27
click at [1149, 553] on input "US$16.00" at bounding box center [1170, 555] width 142 height 27
type input "US$17.00"
click at [1022, 651] on input "number" at bounding box center [994, 658] width 170 height 27
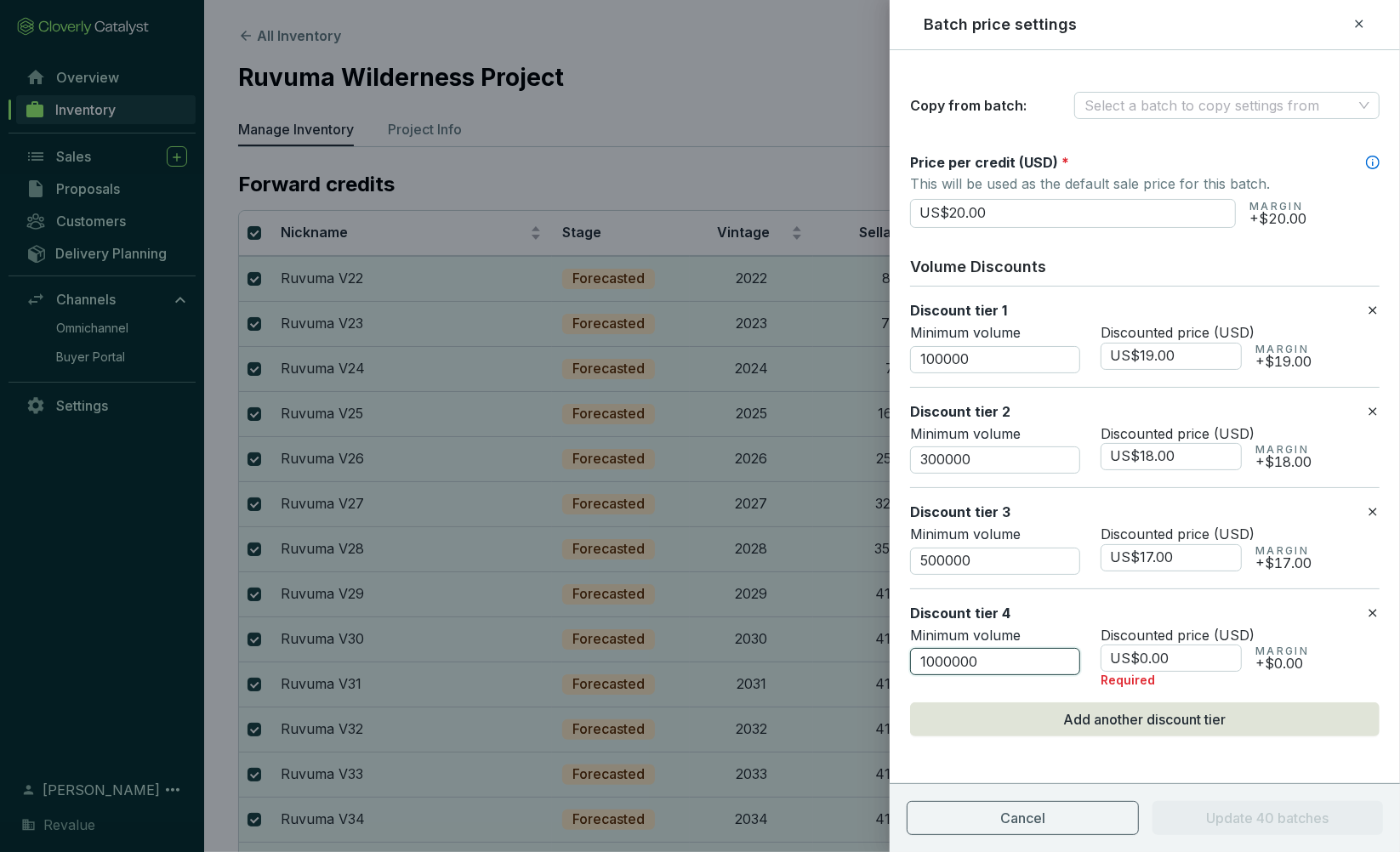
scroll to position [105, 0]
type input "1000000"
click at [1140, 656] on input "US$0.00" at bounding box center [1170, 660] width 142 height 27
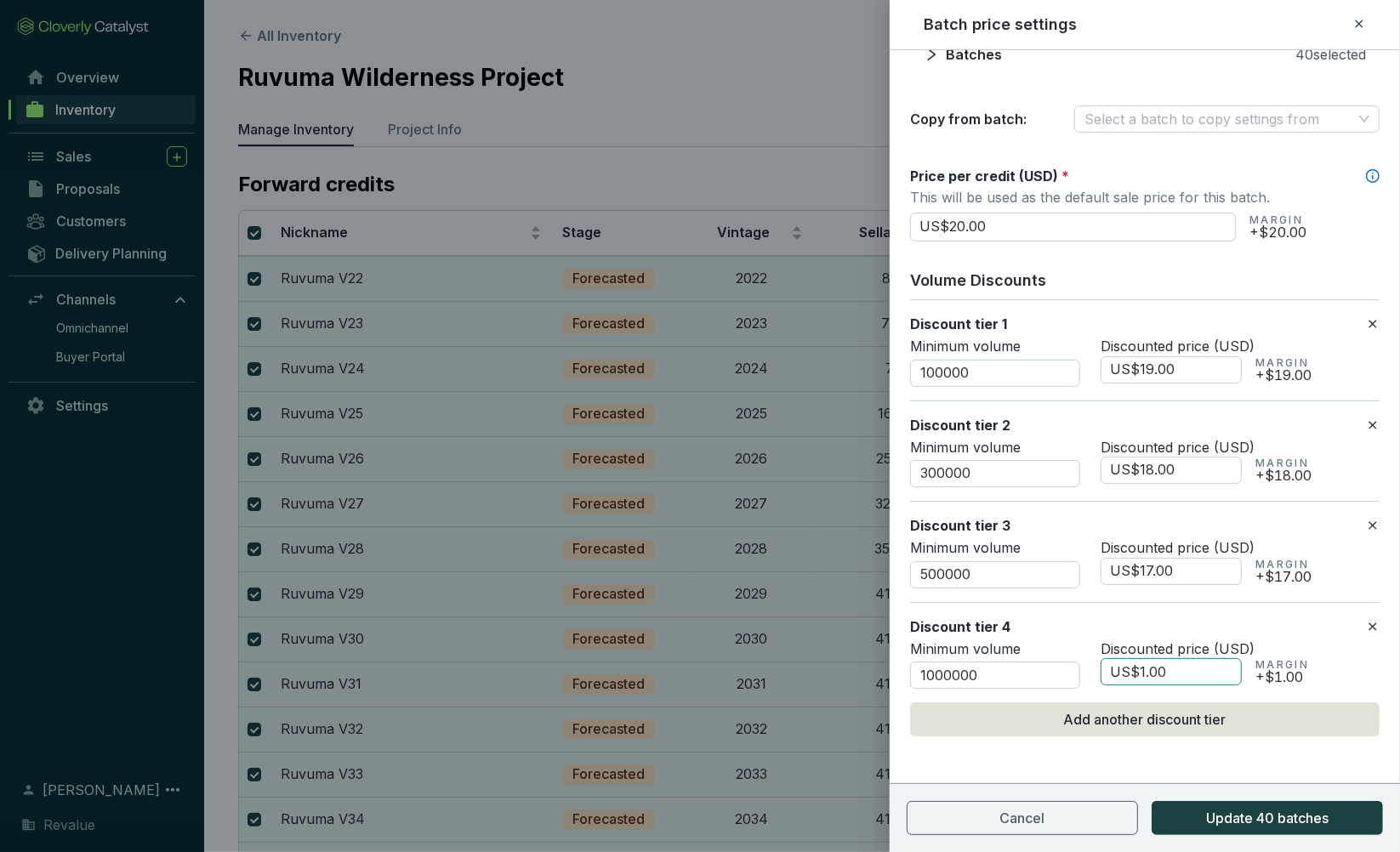
scroll to position [92, 0]
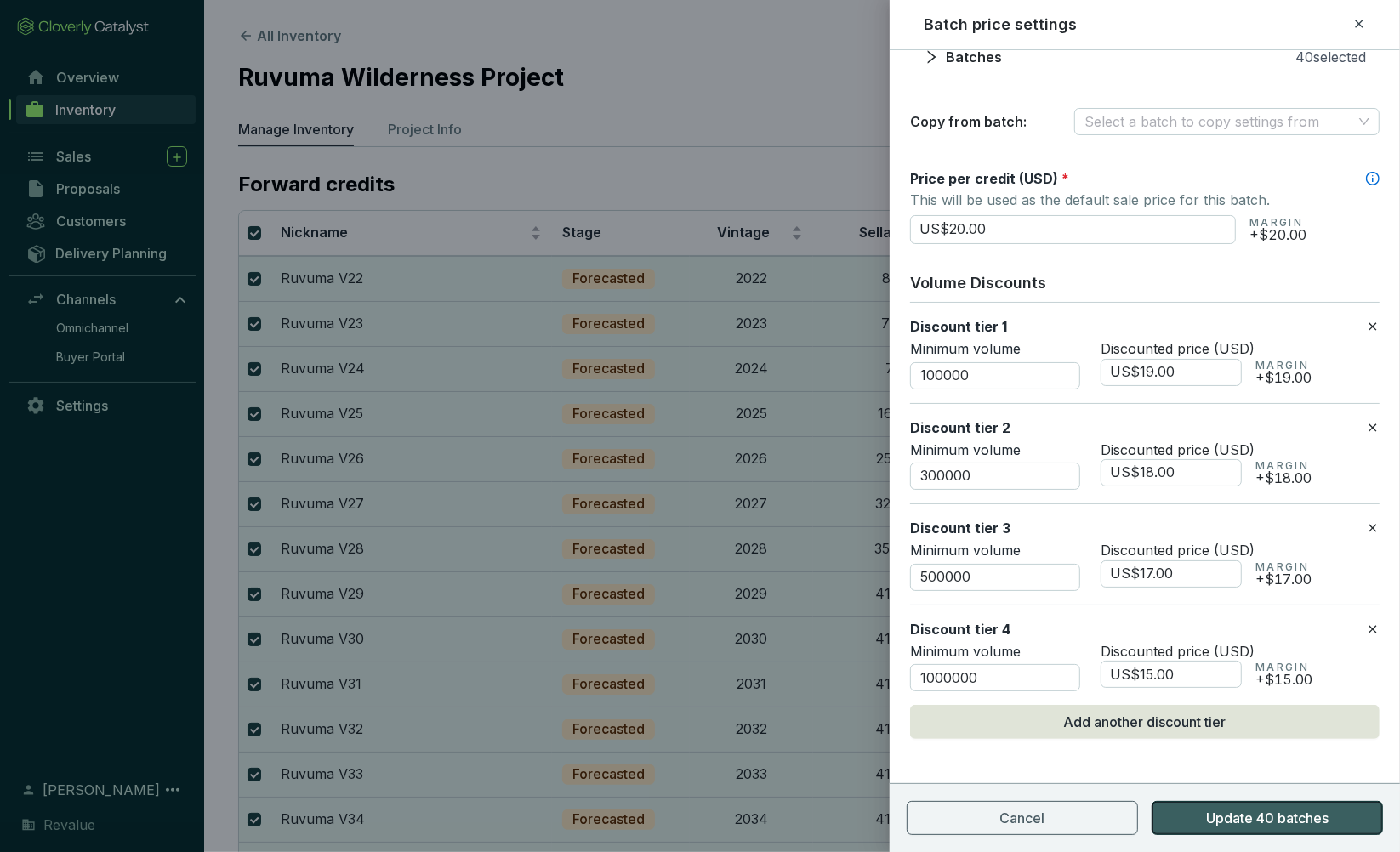
type input "US$15.00"
click at [1240, 817] on span "Update 40 batches" at bounding box center [1267, 818] width 123 height 21
checkbox input "false"
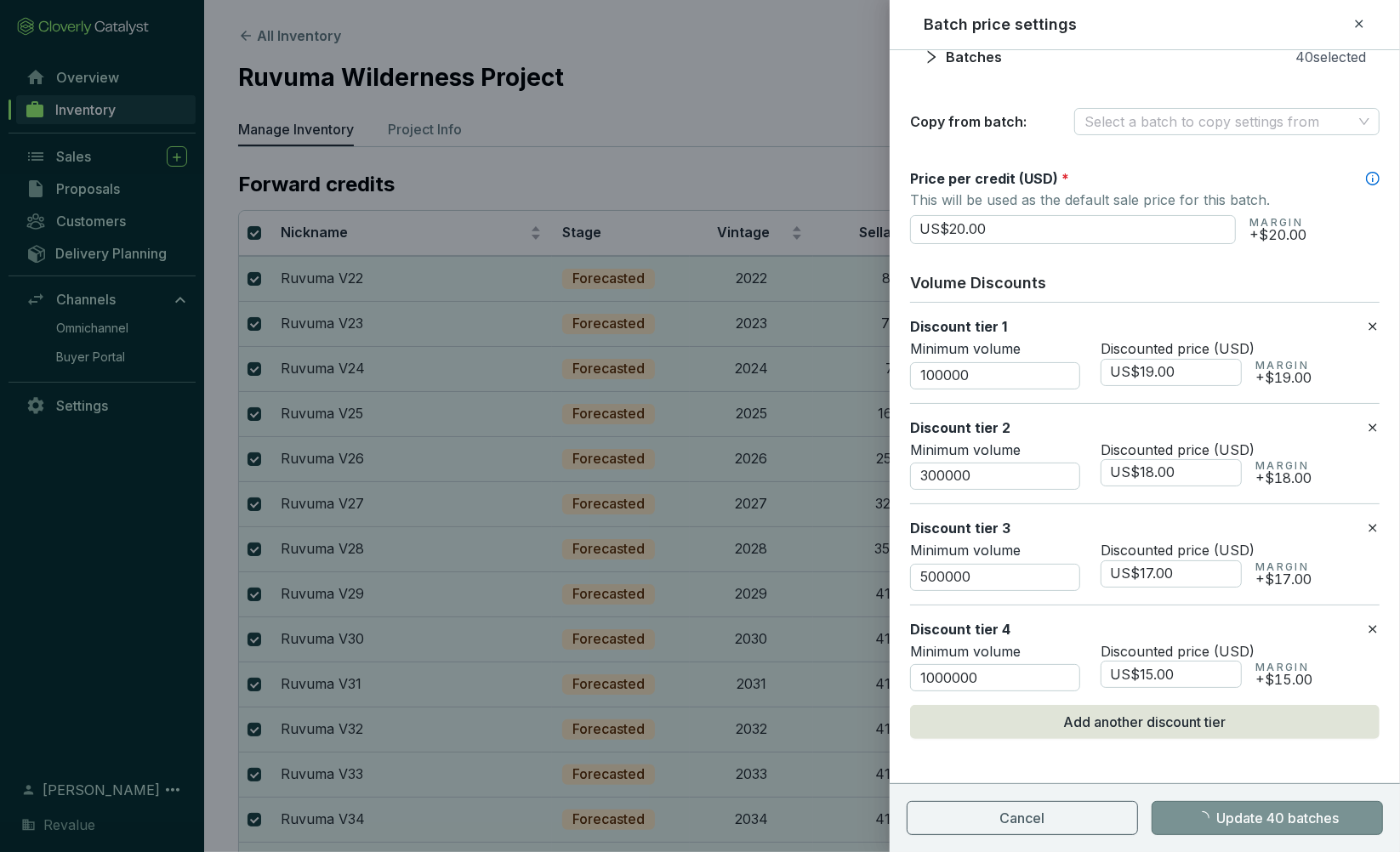
checkbox input "false"
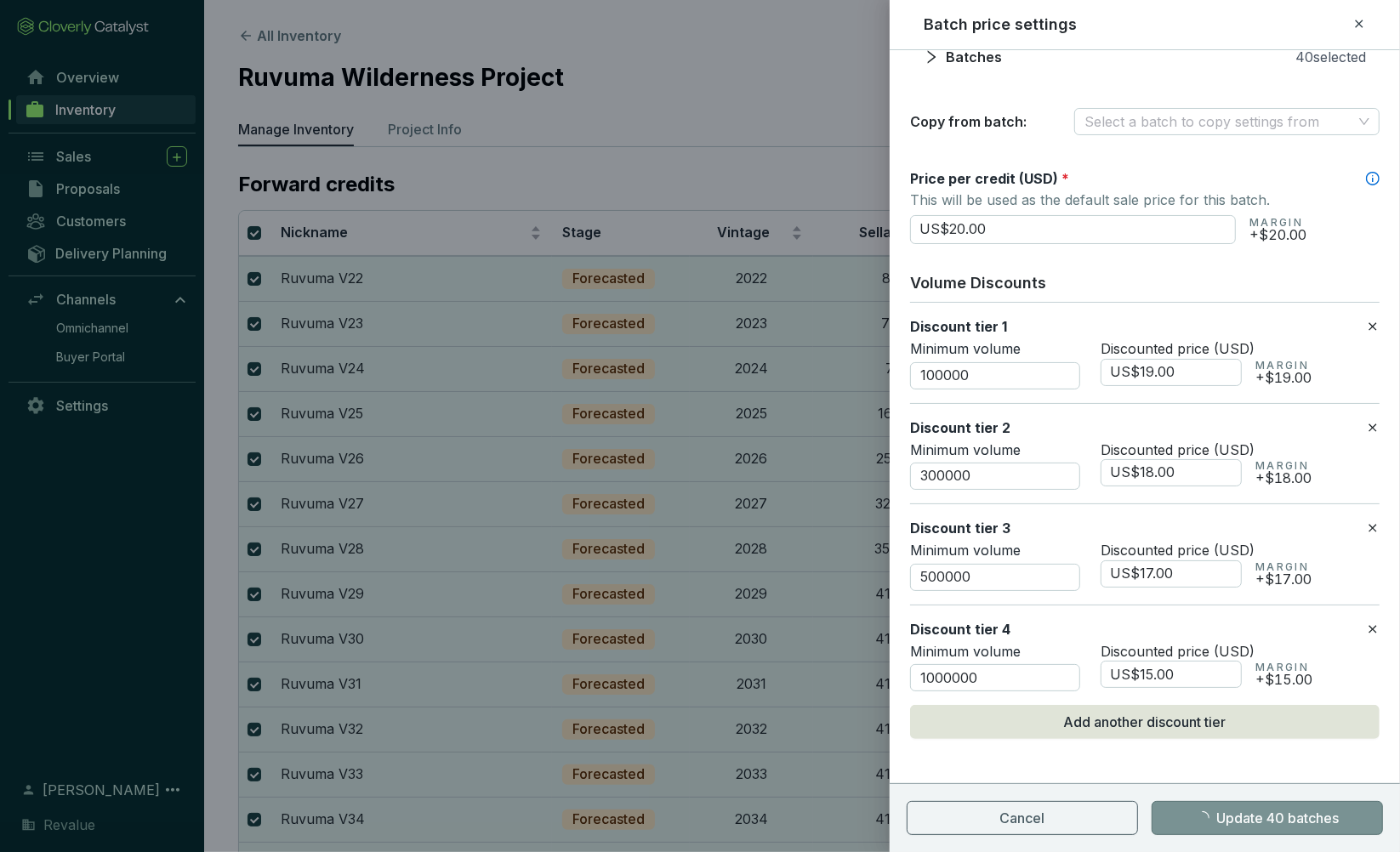
checkbox input "false"
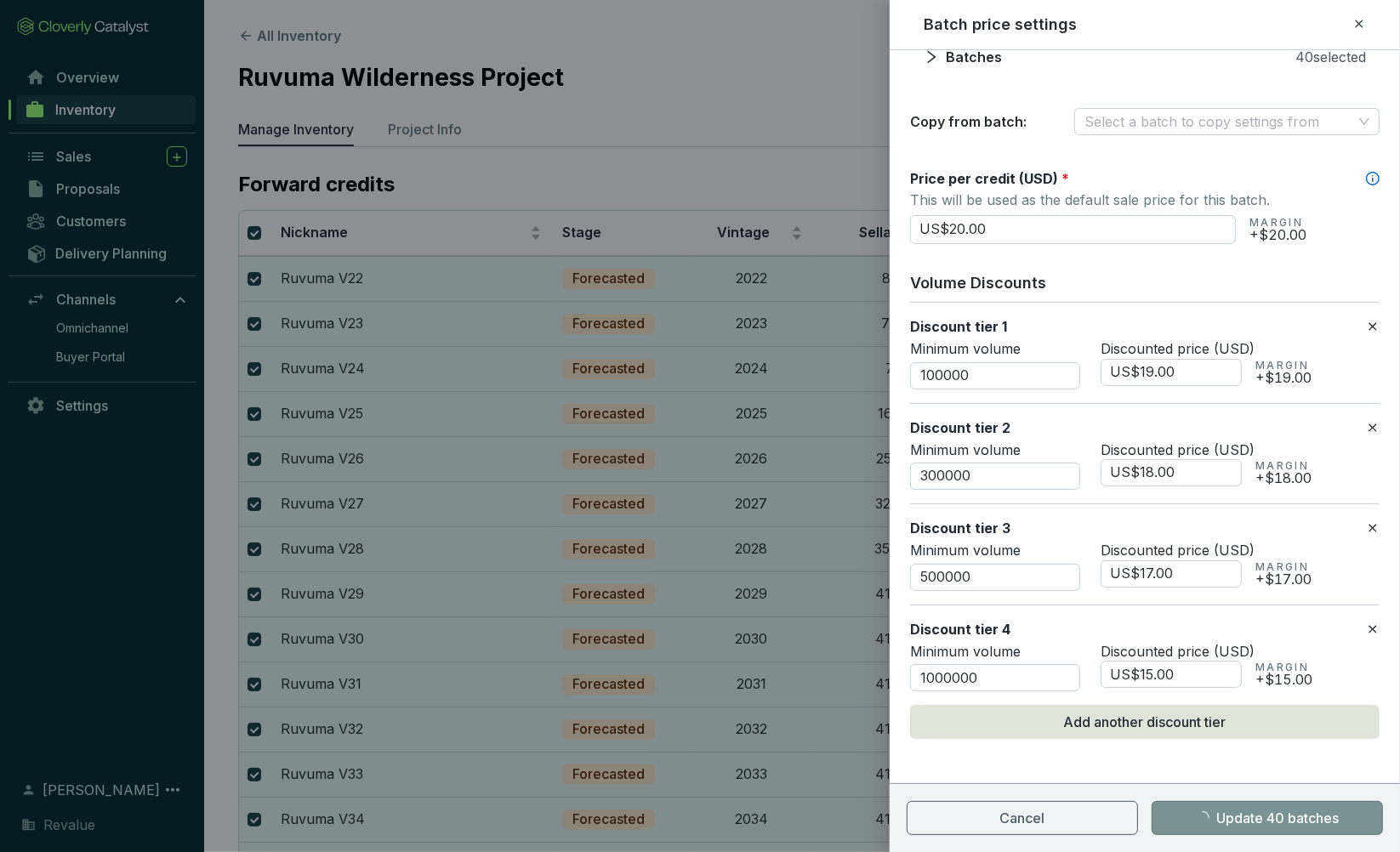
checkbox input "false"
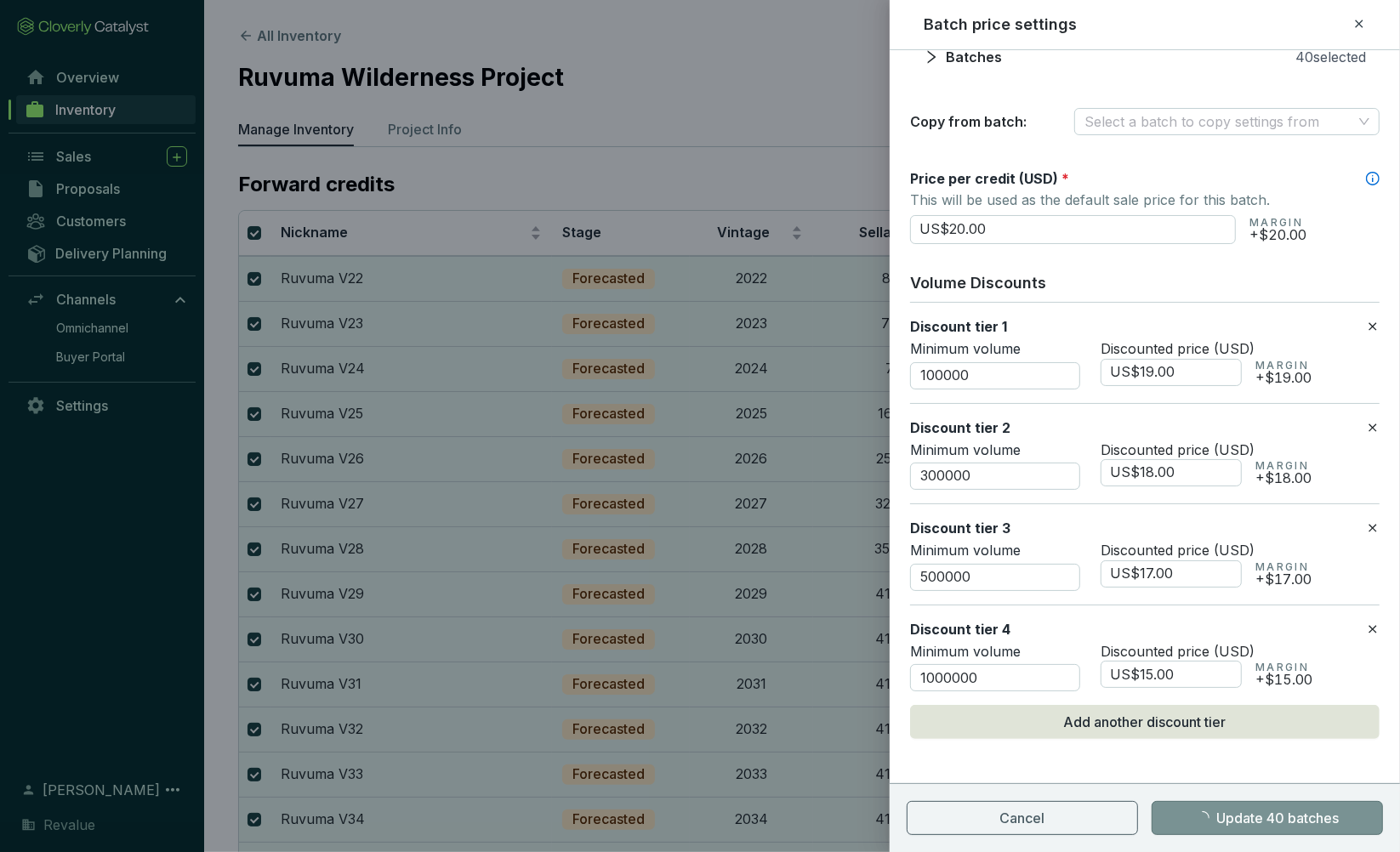
checkbox input "false"
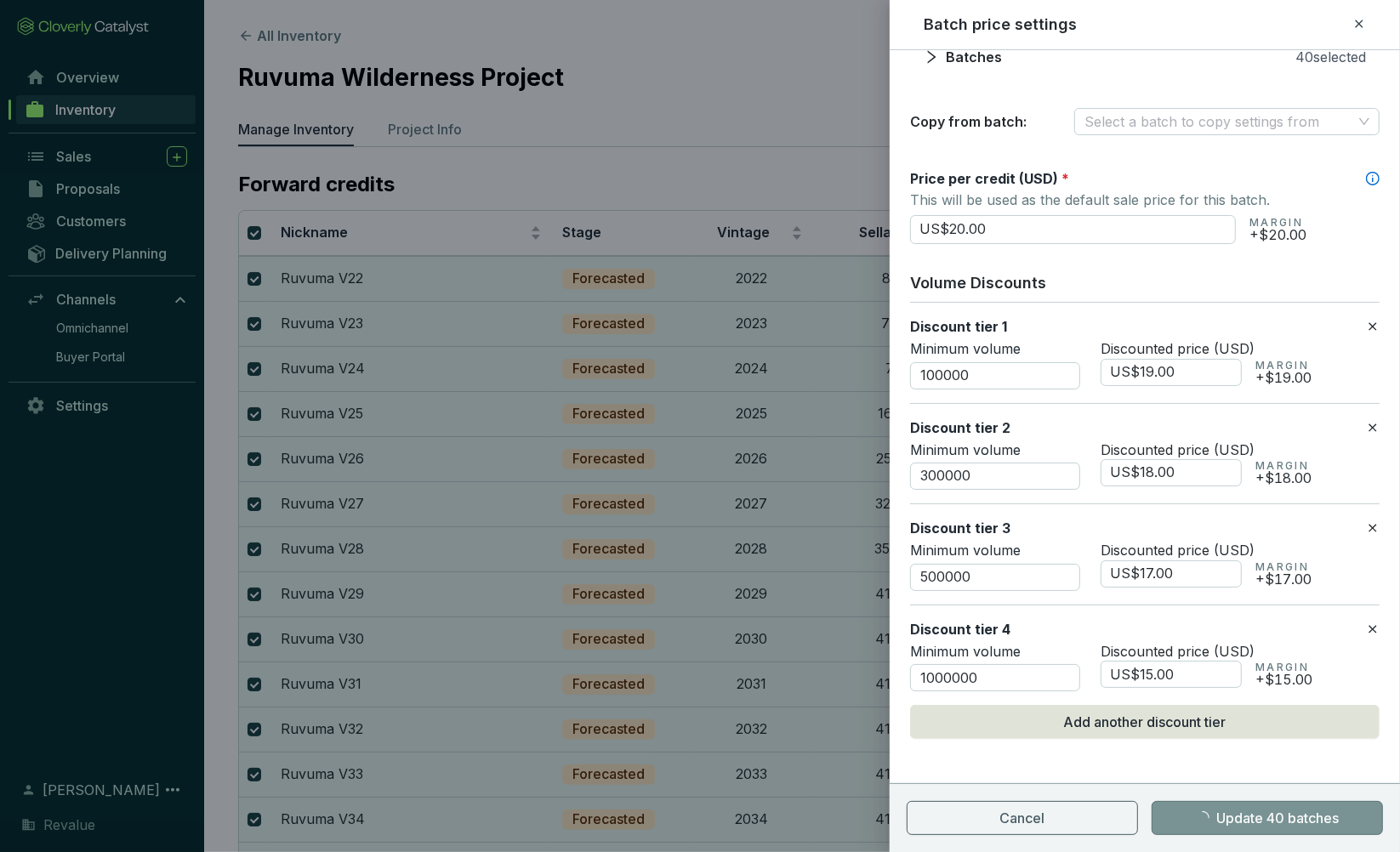
checkbox input "false"
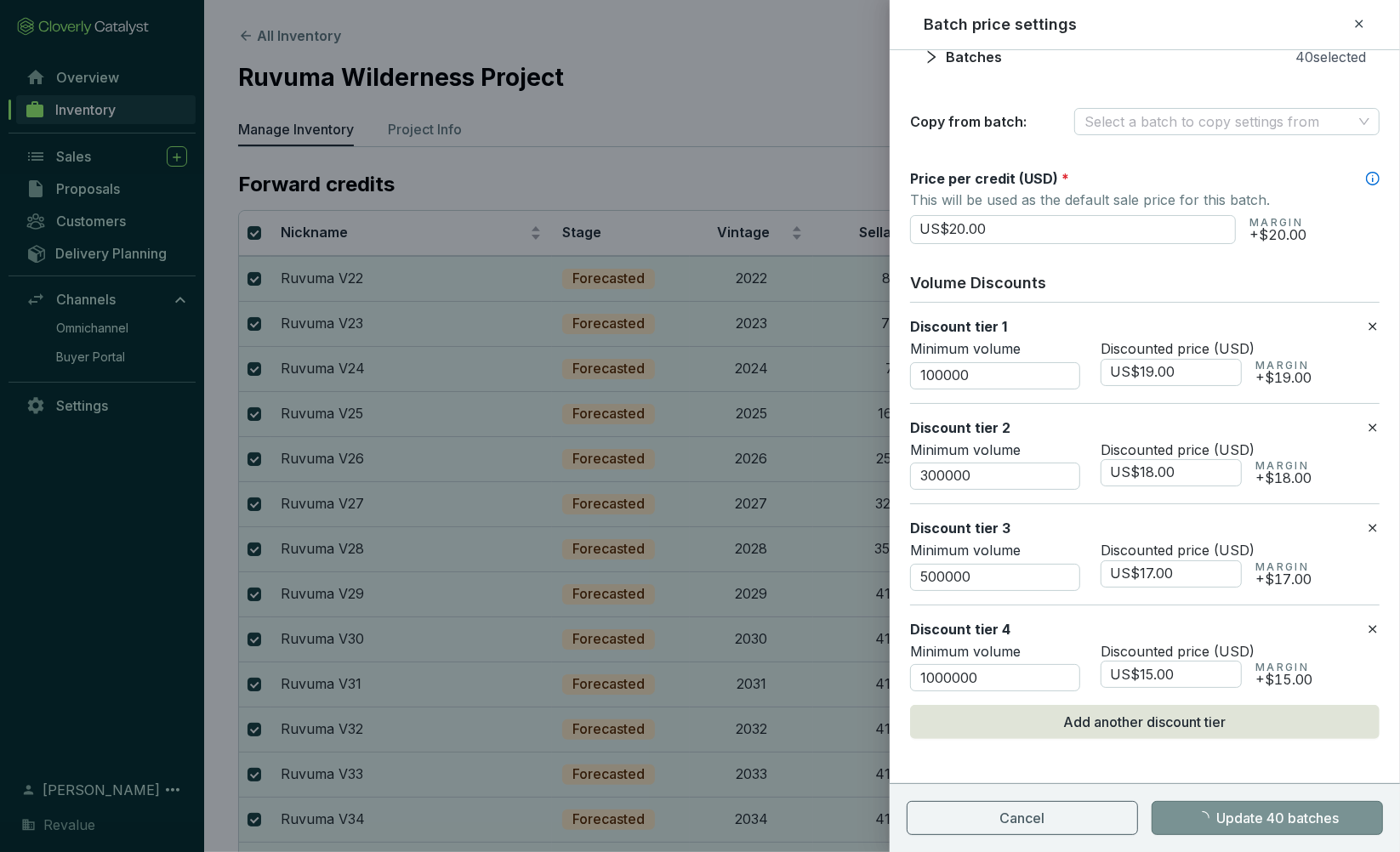
checkbox input "false"
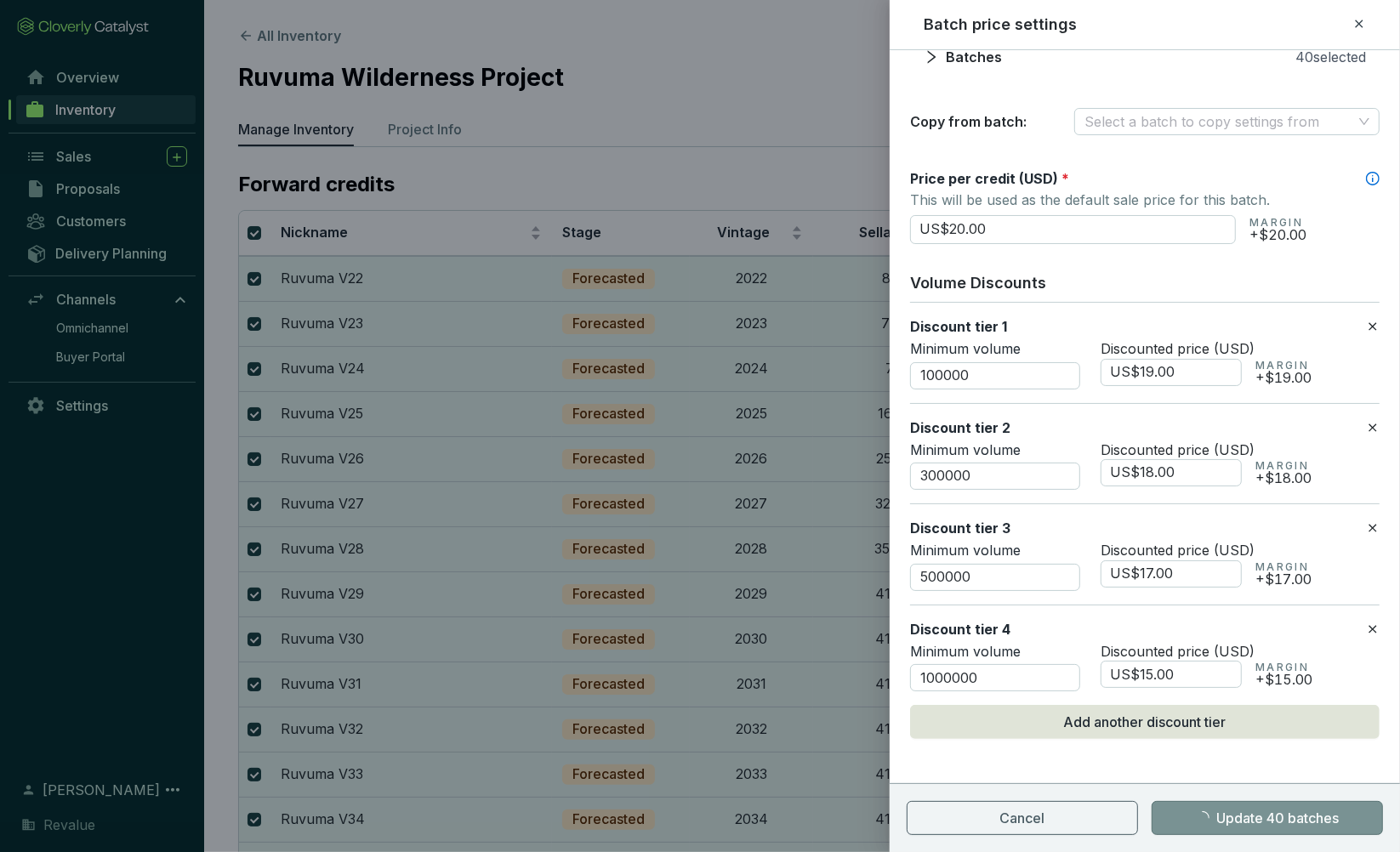
checkbox input "false"
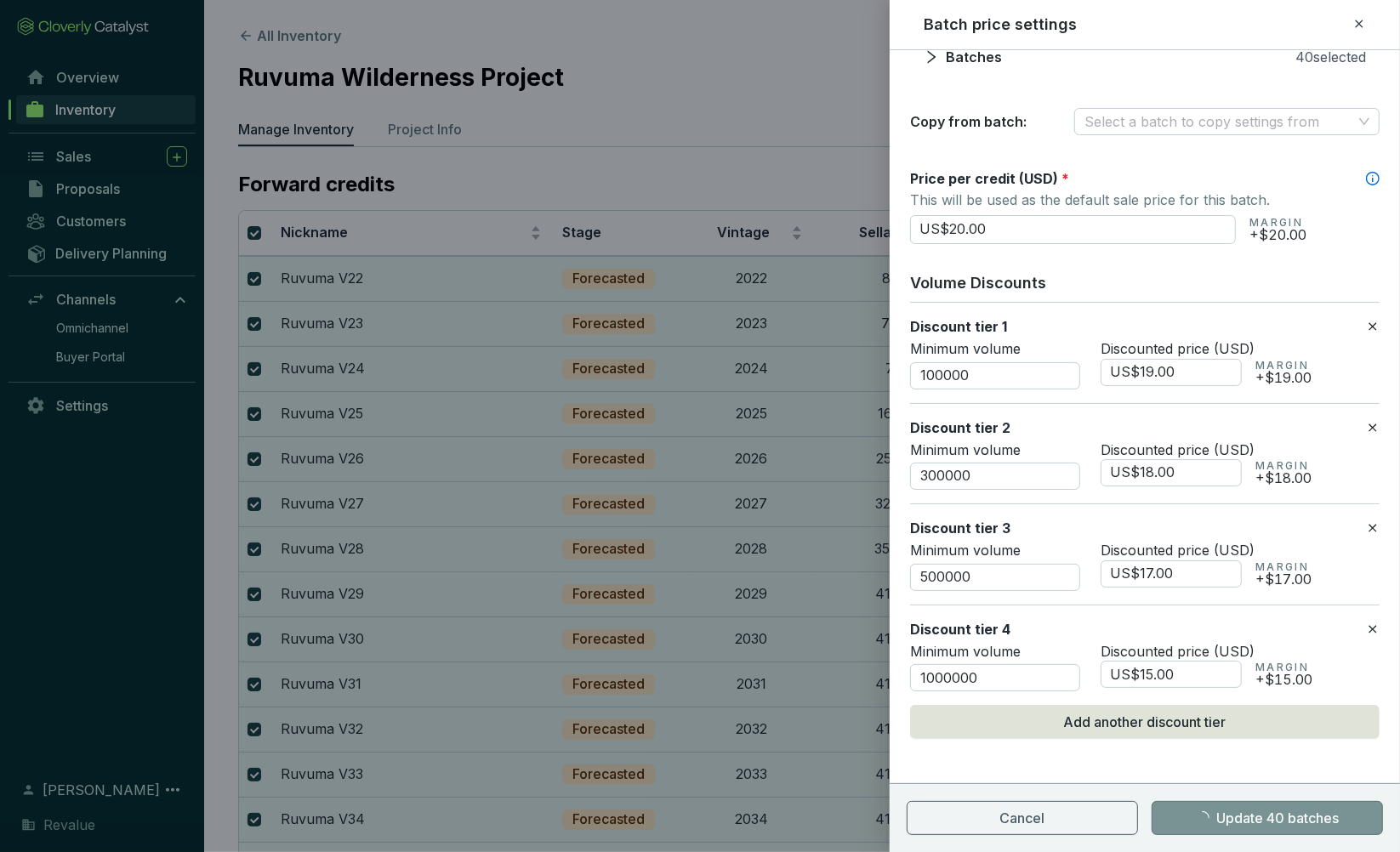
checkbox input "false"
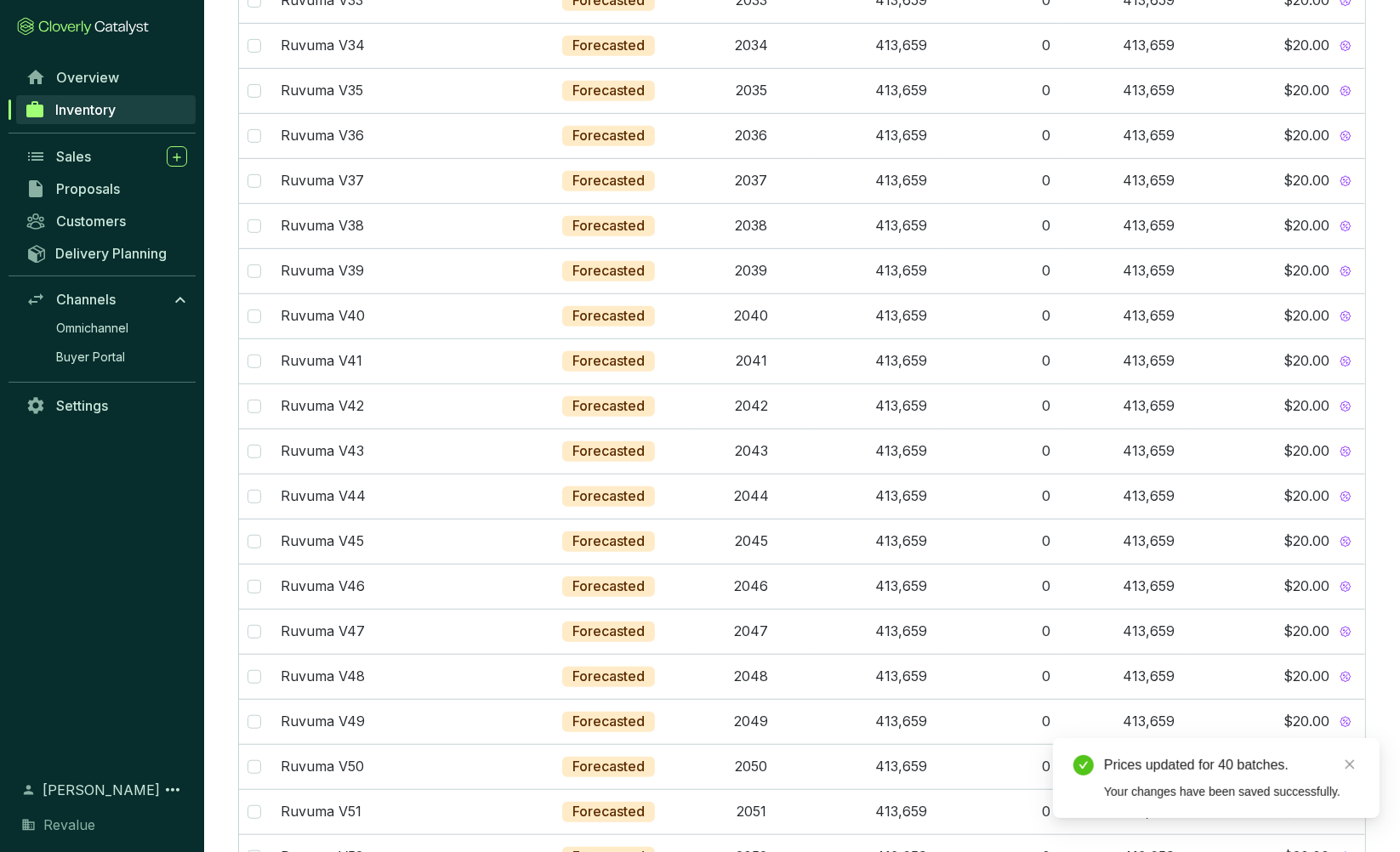
scroll to position [0, 0]
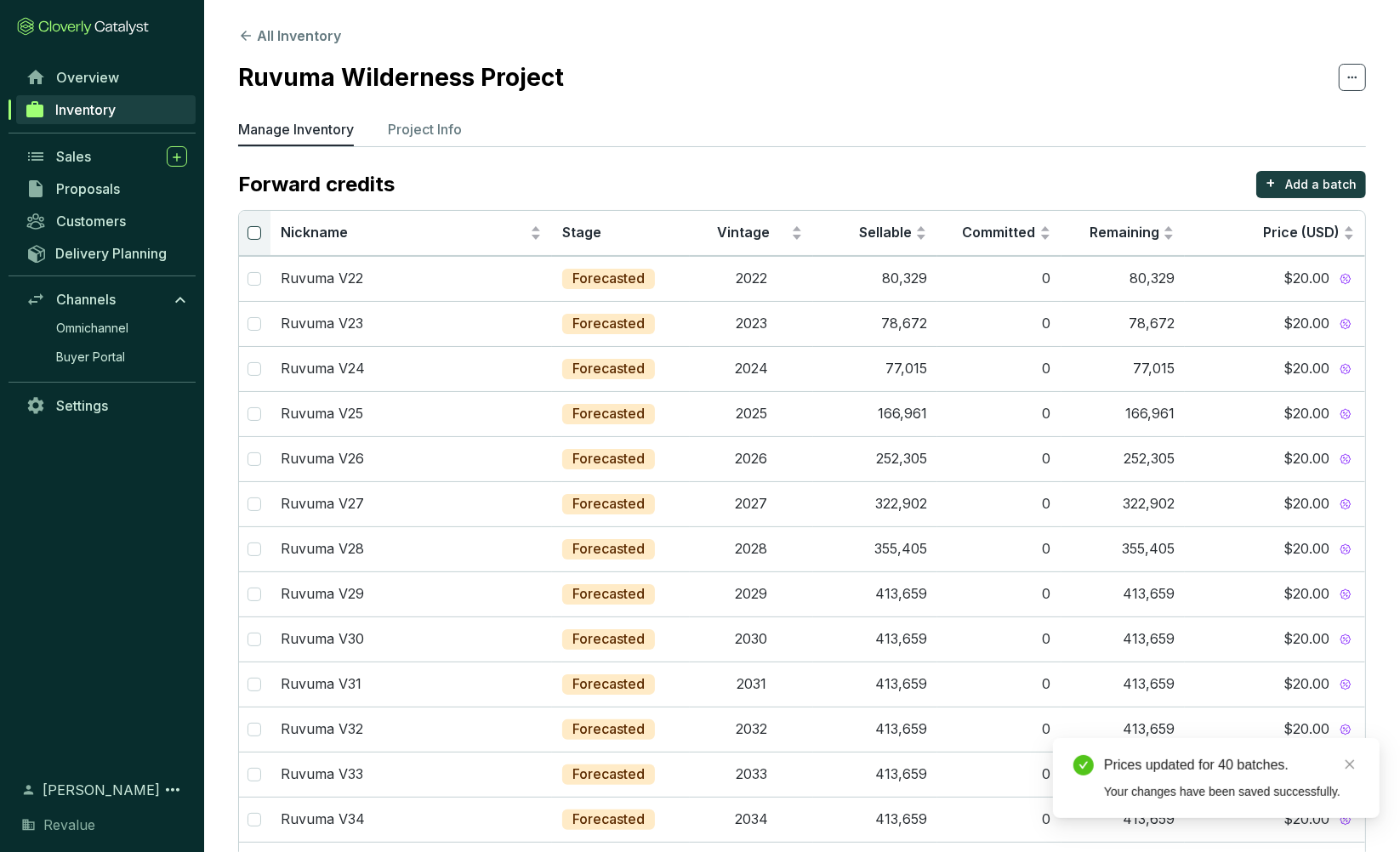
click at [254, 236] on input "Select all" at bounding box center [254, 232] width 14 height 14
checkbox input "true"
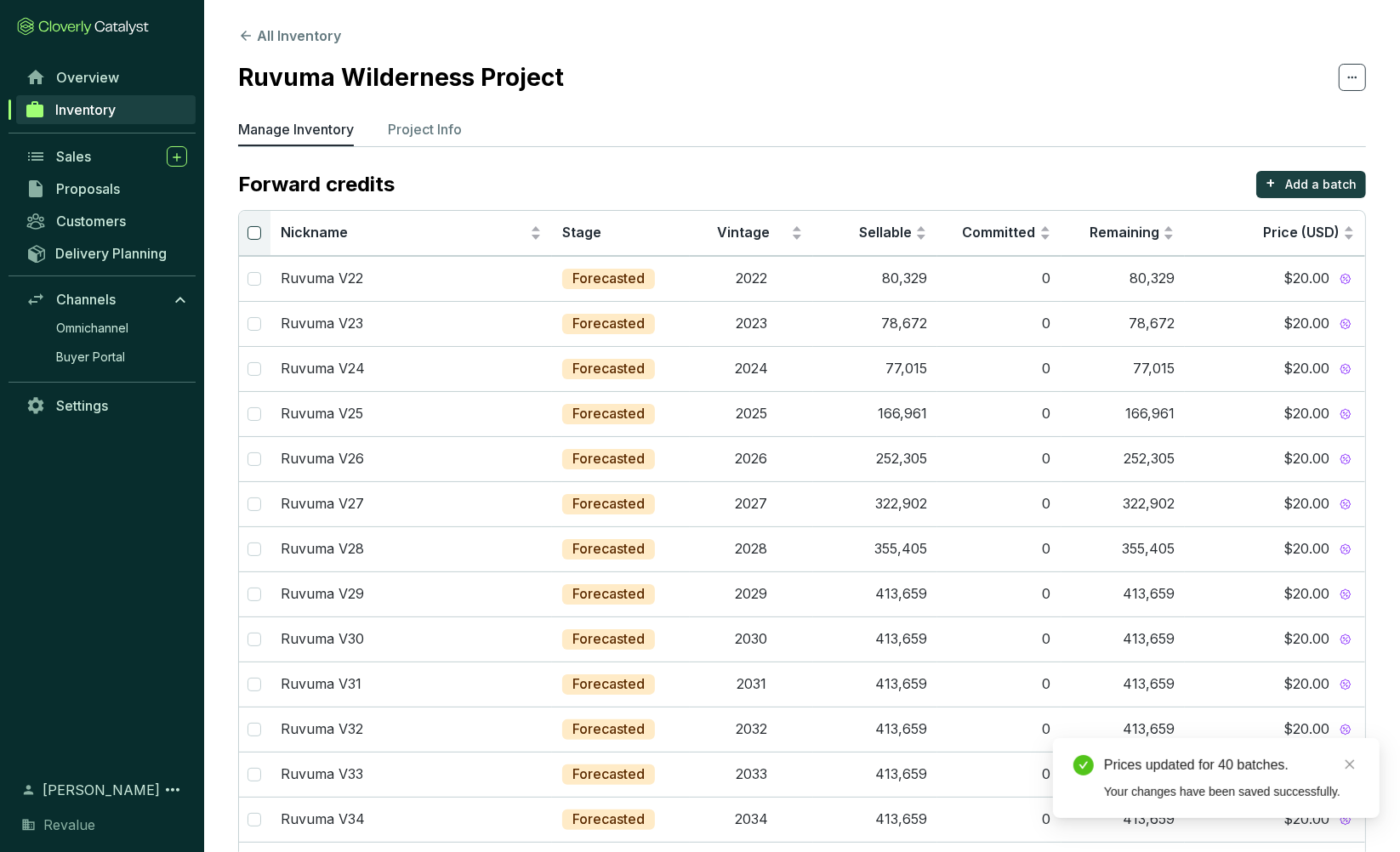
checkbox input "true"
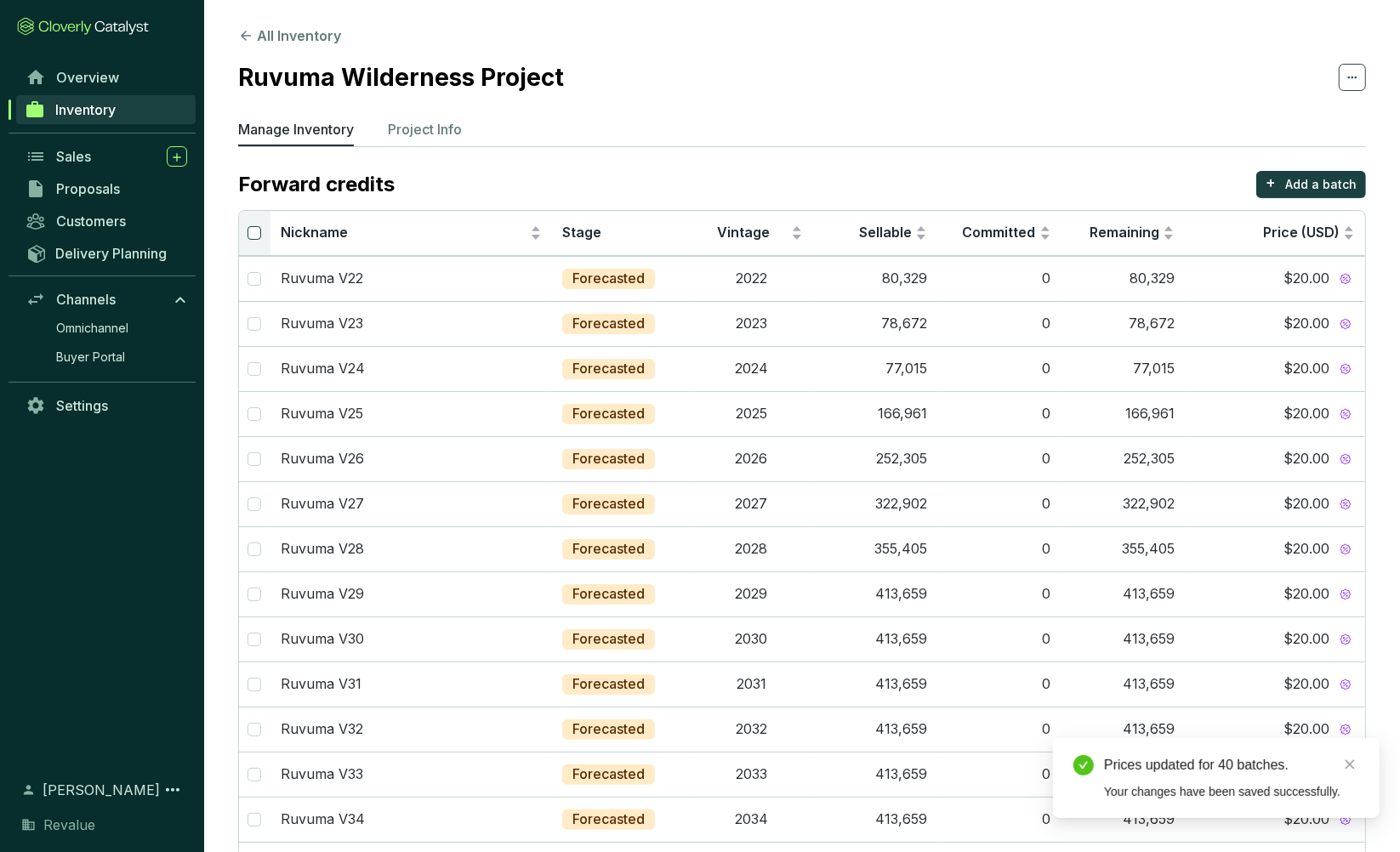
checkbox input "true"
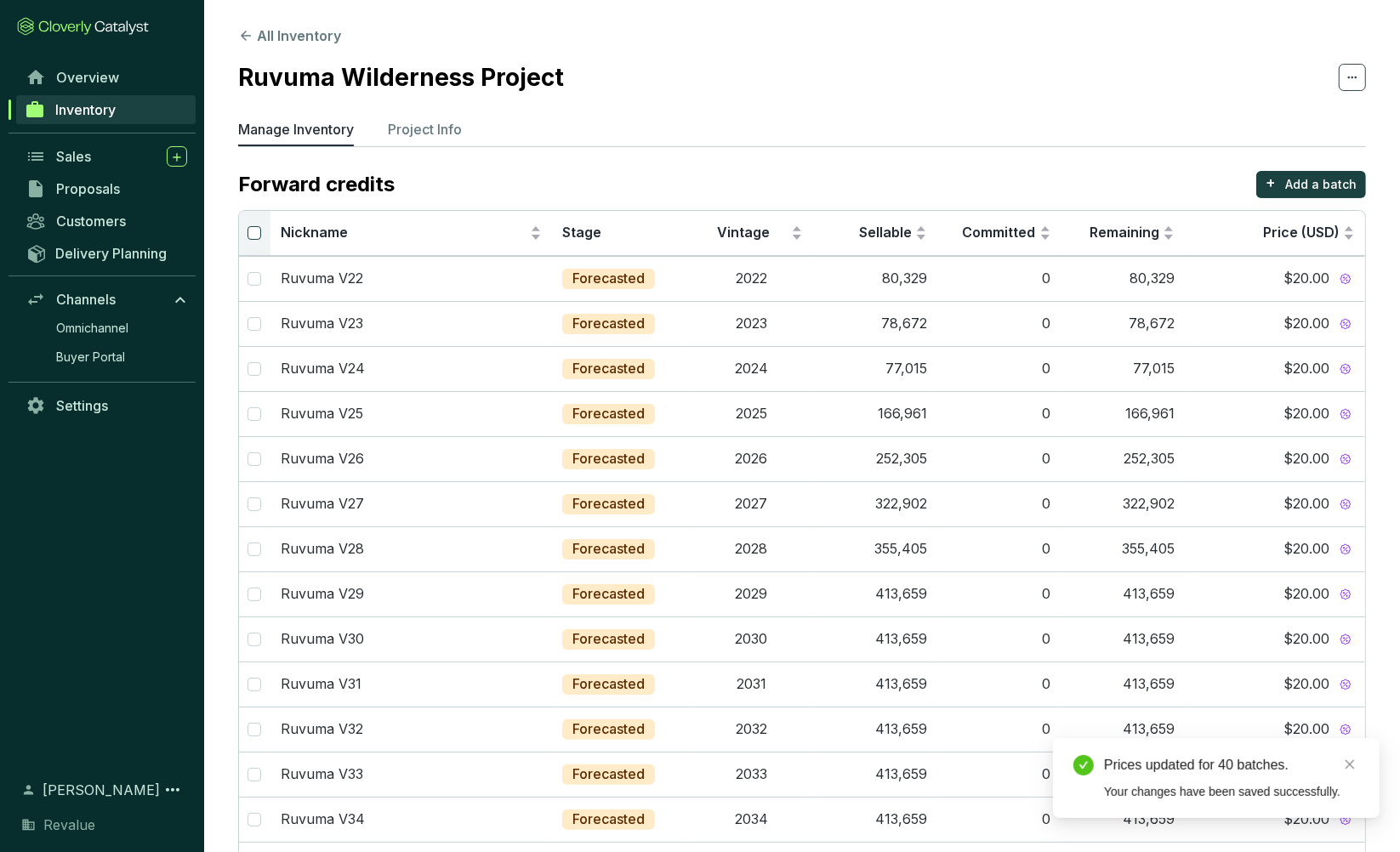
checkbox input "true"
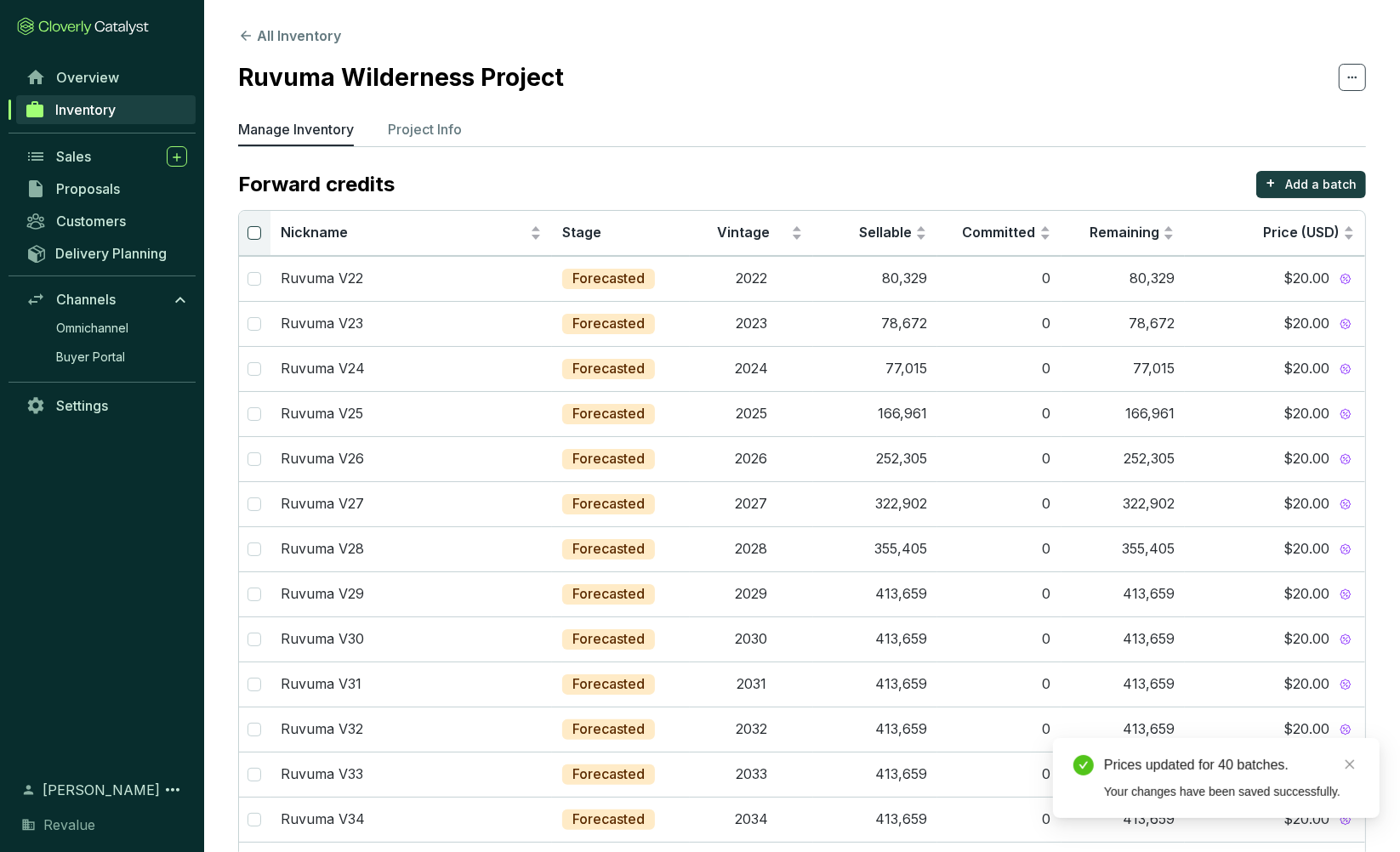
checkbox input "true"
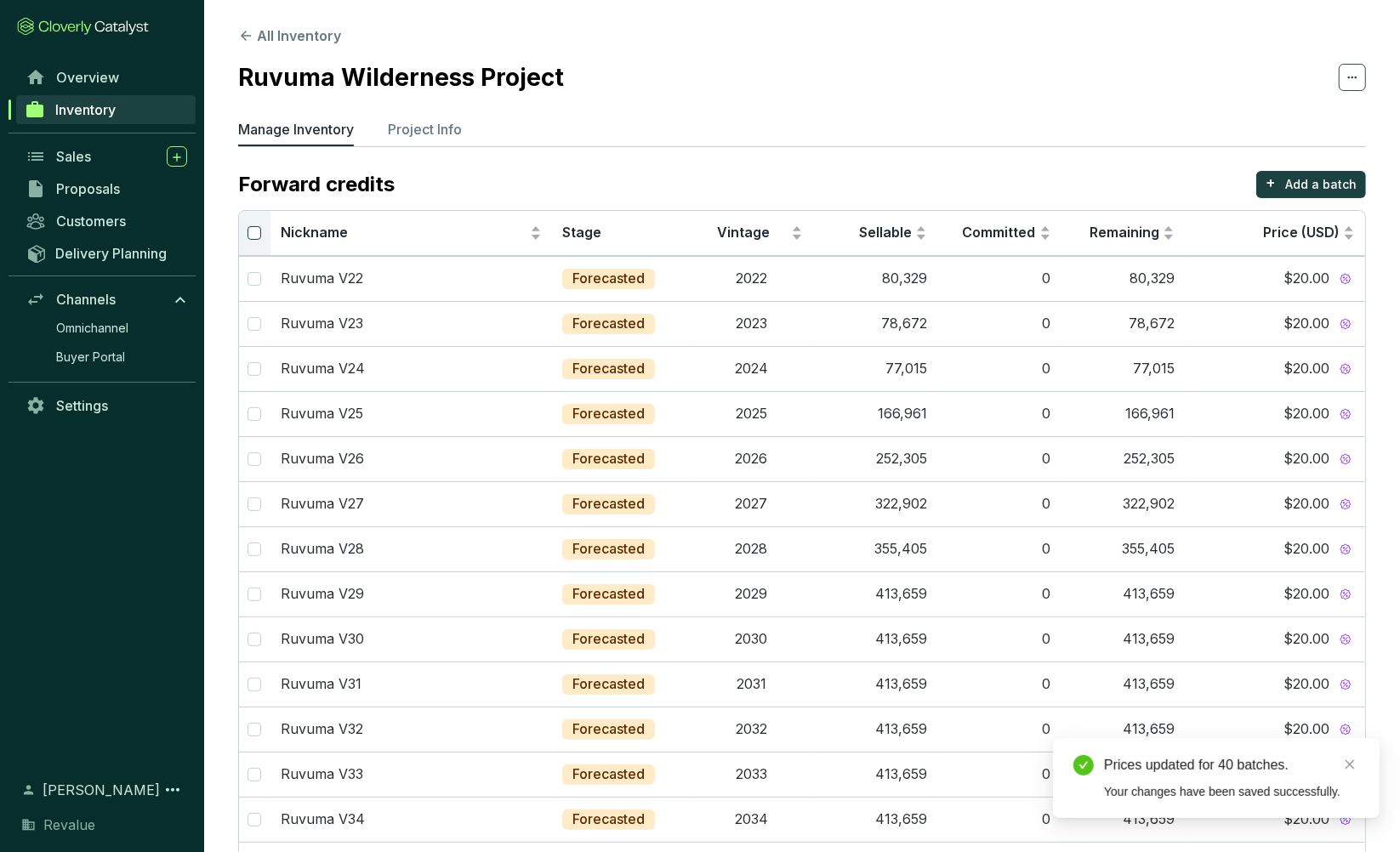
checkbox input "true"
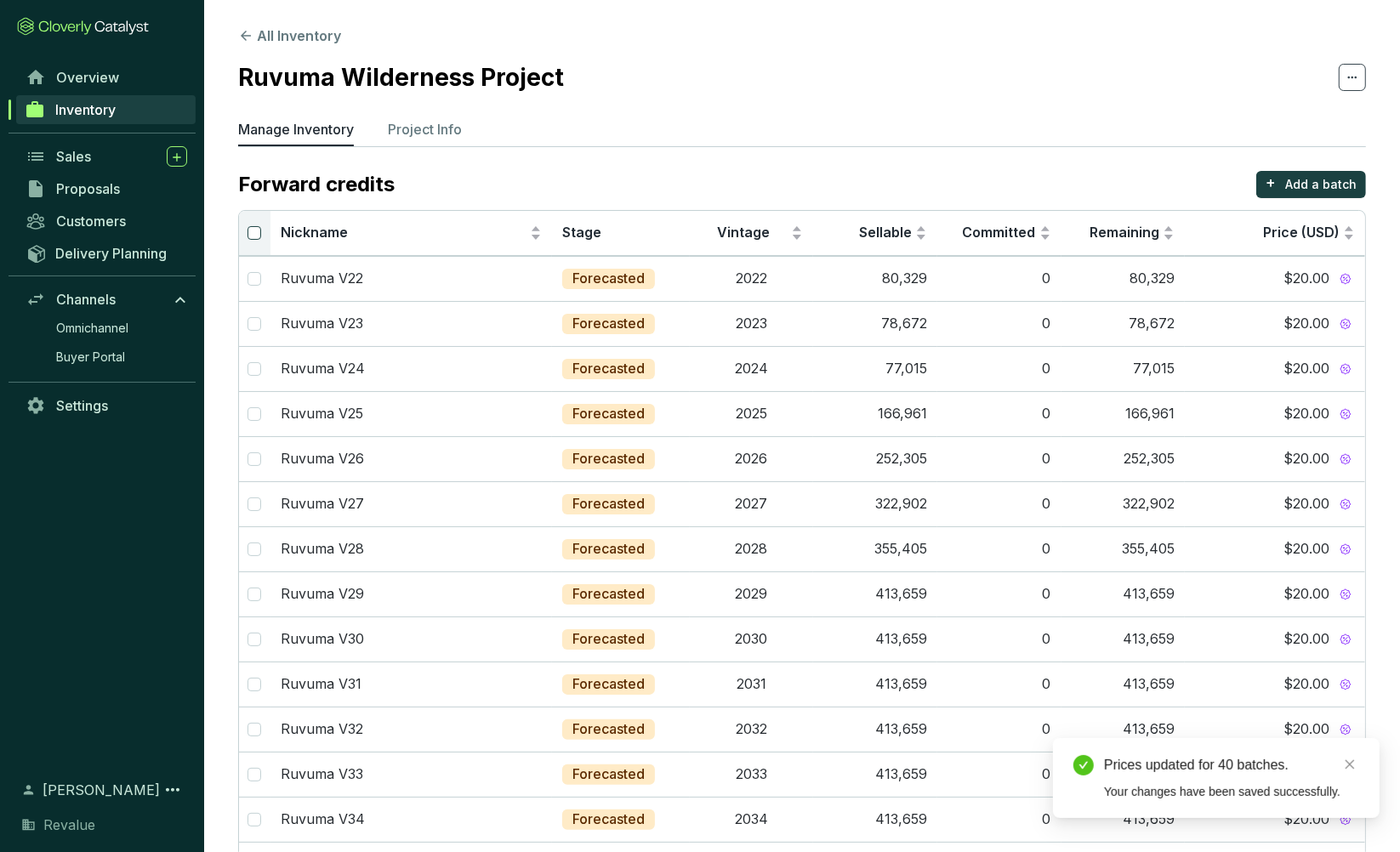
checkbox input "true"
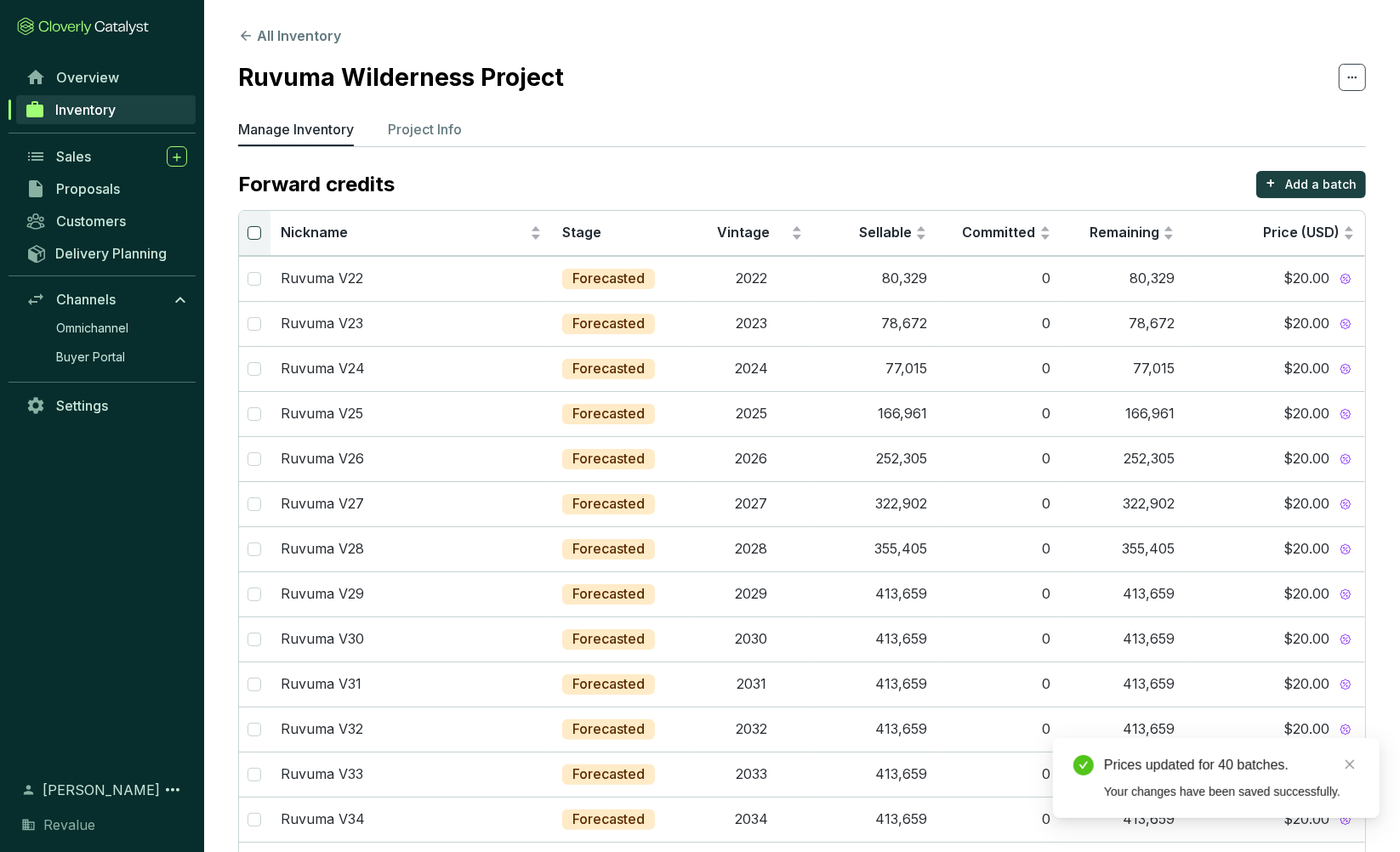
checkbox input "true"
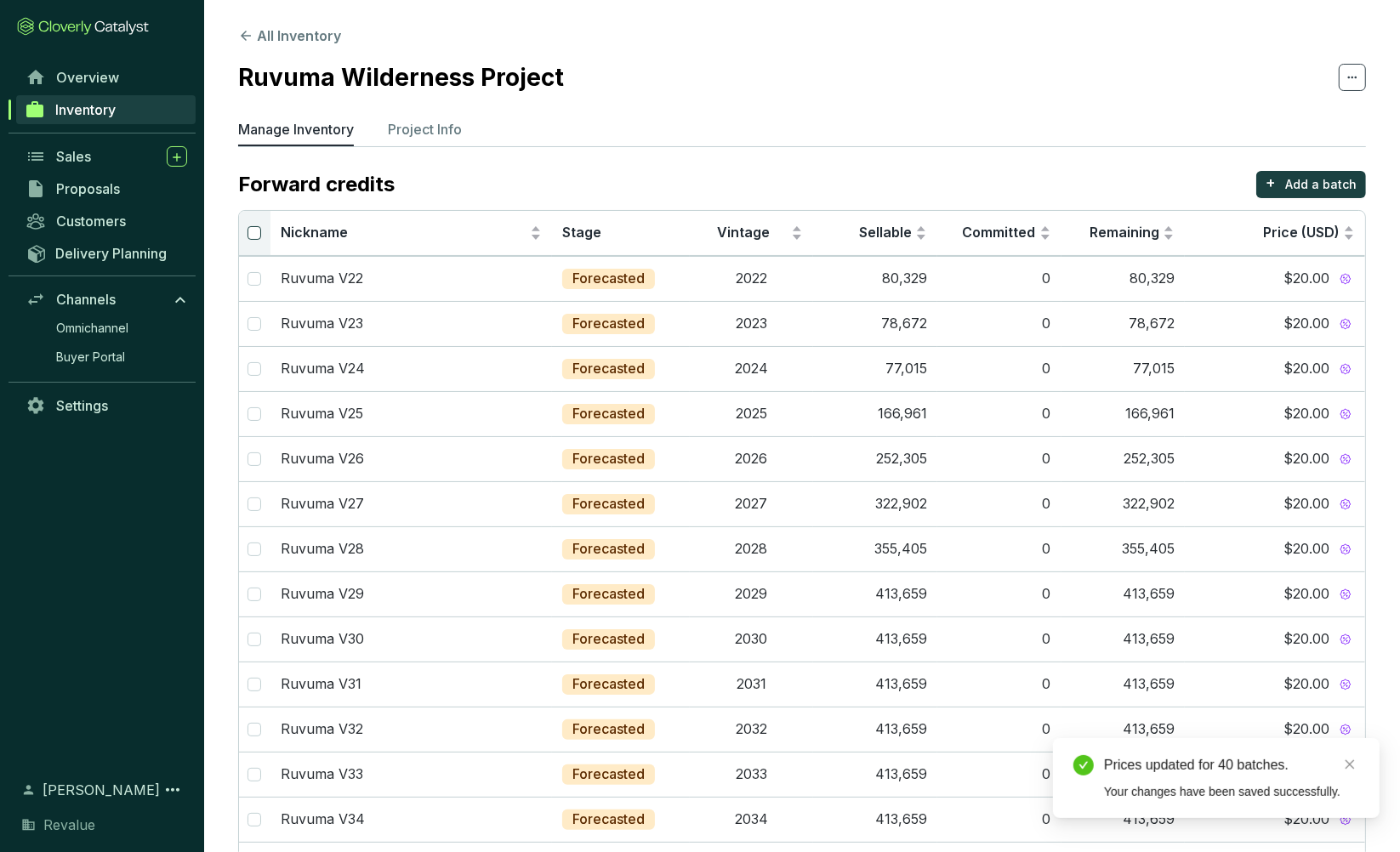
checkbox input "true"
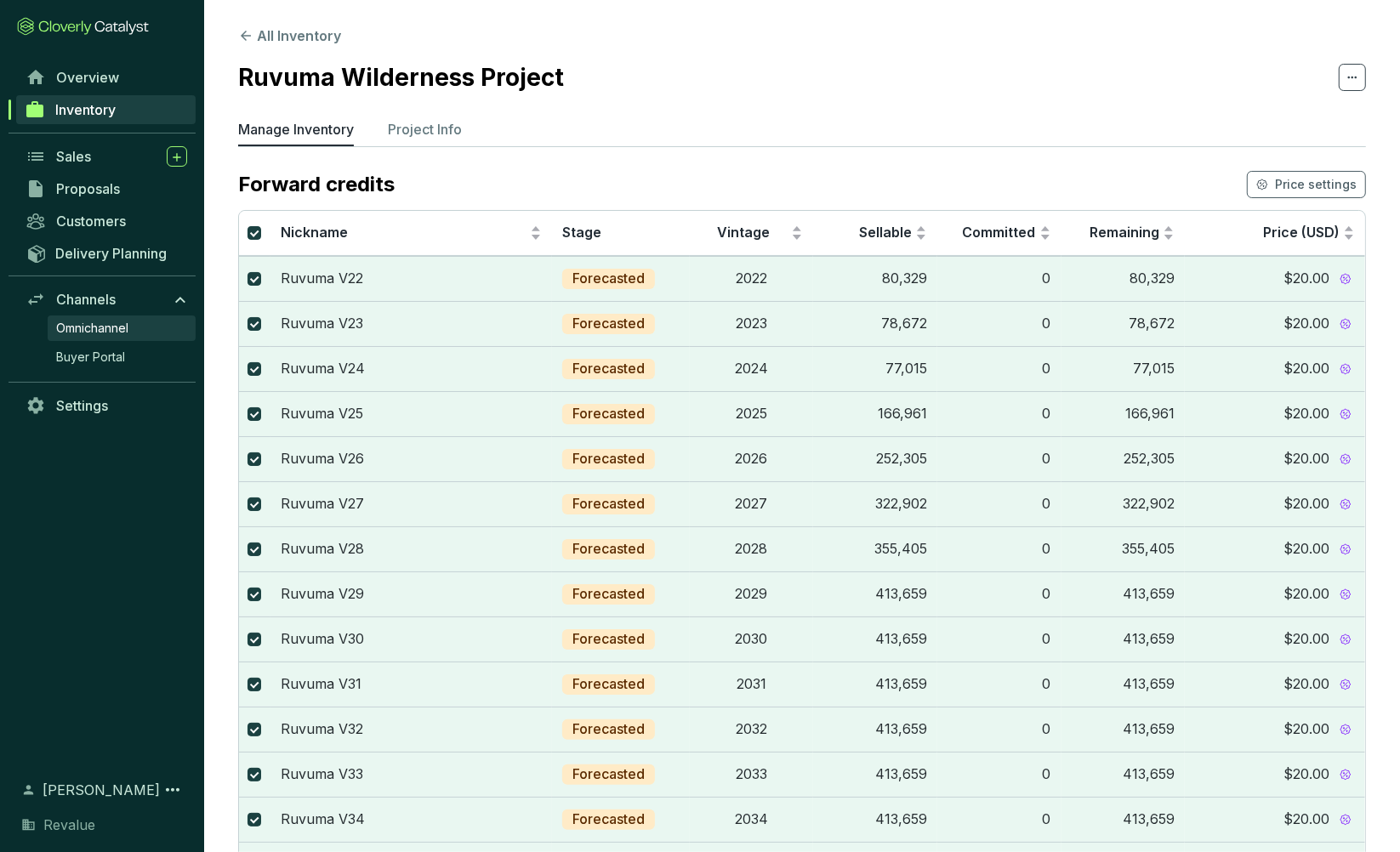
click at [113, 330] on span "Omnichannel" at bounding box center [92, 328] width 72 height 17
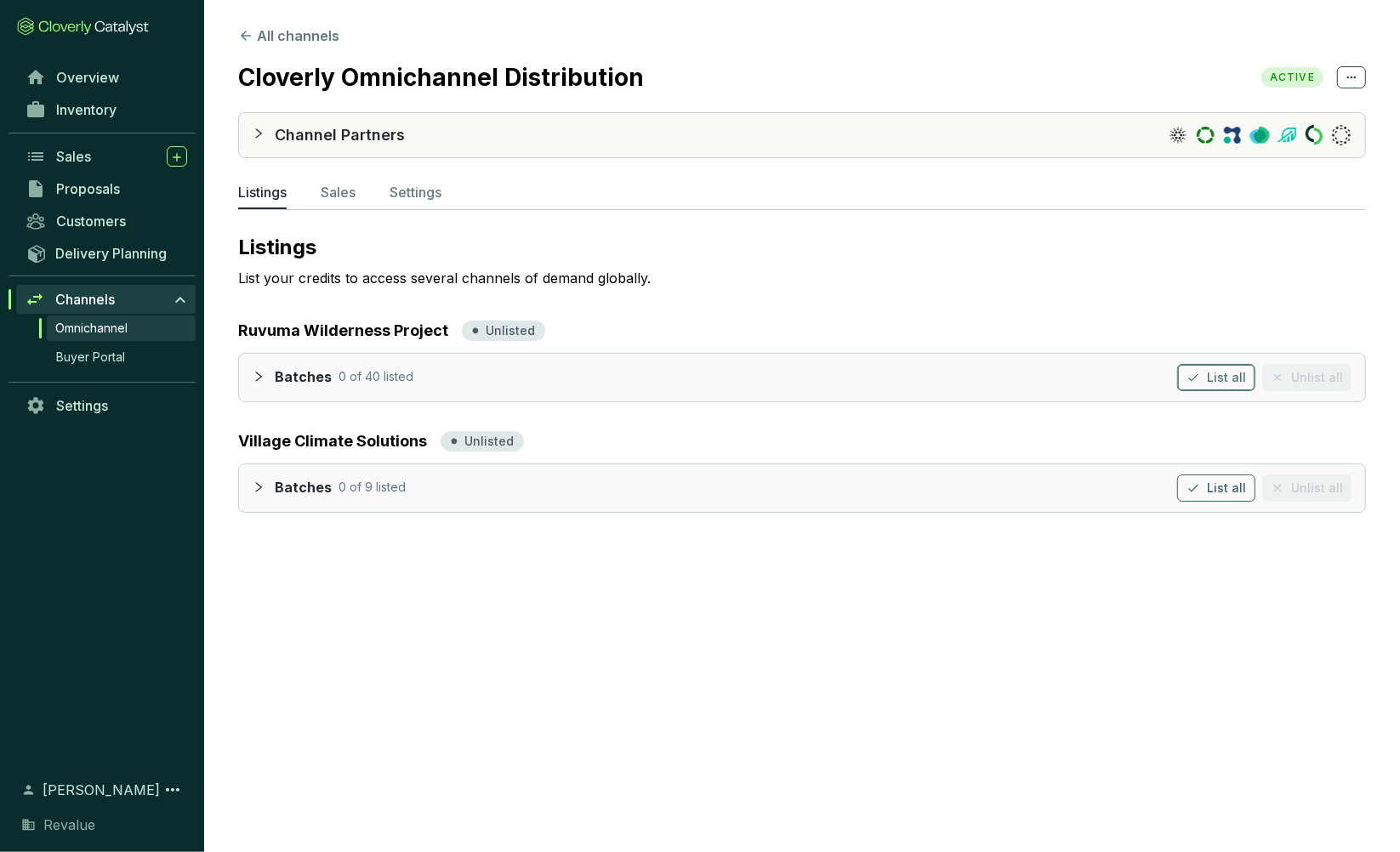
click at [1241, 375] on span "List all" at bounding box center [1227, 378] width 39 height 17
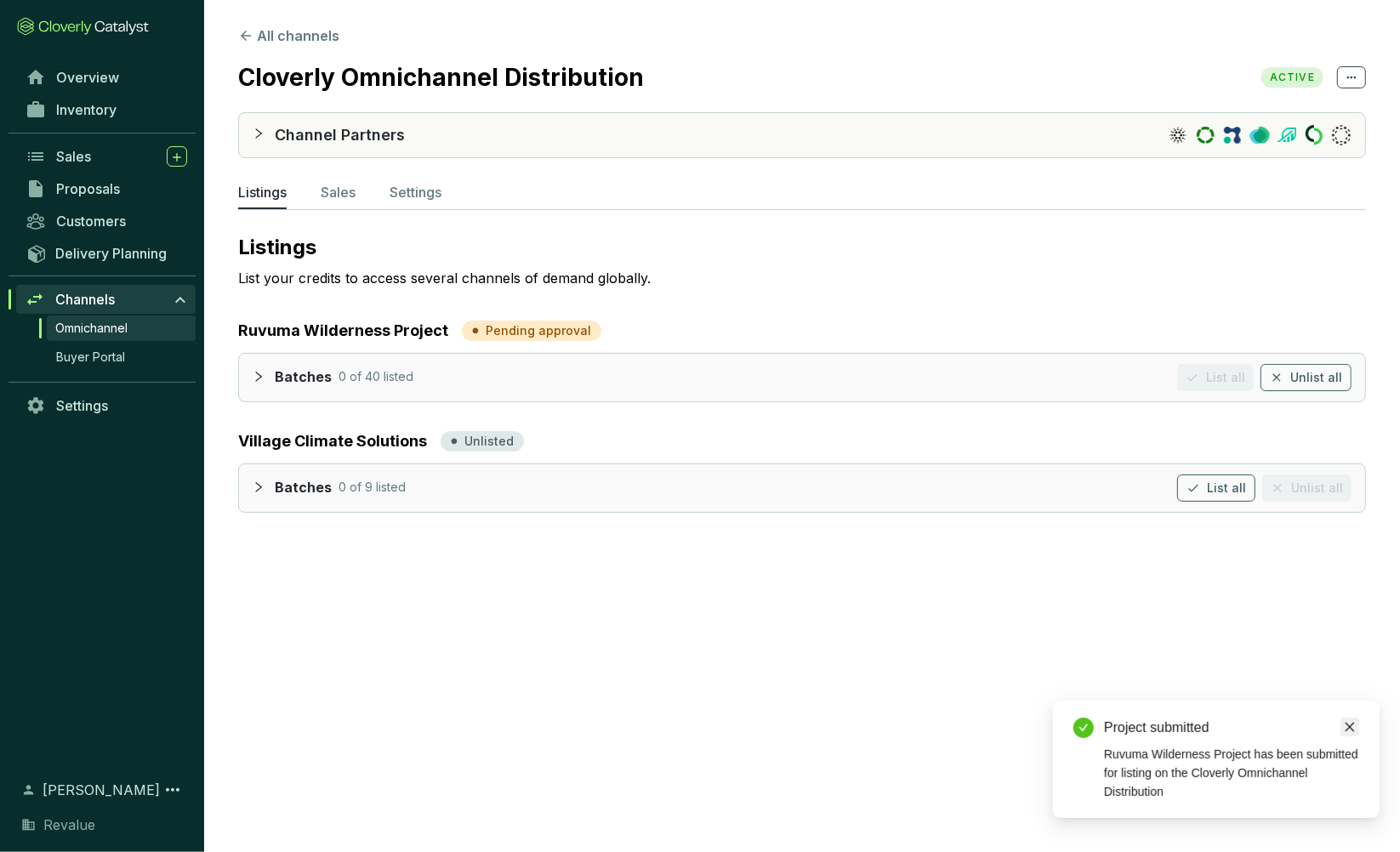
click at [1354, 722] on icon "close" at bounding box center [1349, 726] width 12 height 12
